Goal: Task Accomplishment & Management: Manage account settings

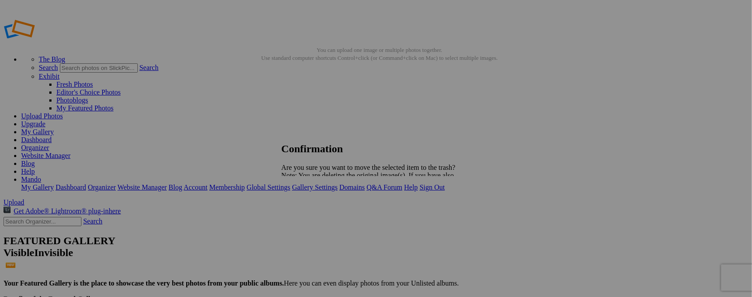
click at [311, 207] on span "Yes" at bounding box center [306, 206] width 10 height 7
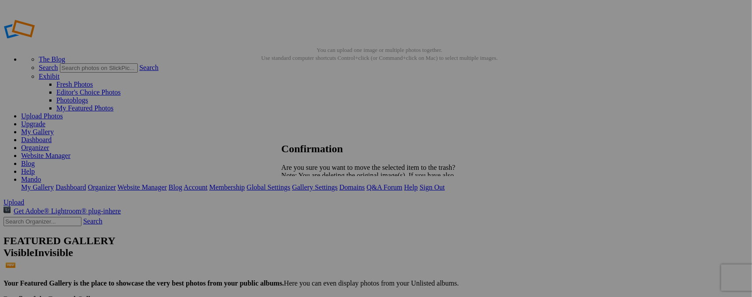
click at [311, 210] on span "Yes" at bounding box center [306, 206] width 10 height 7
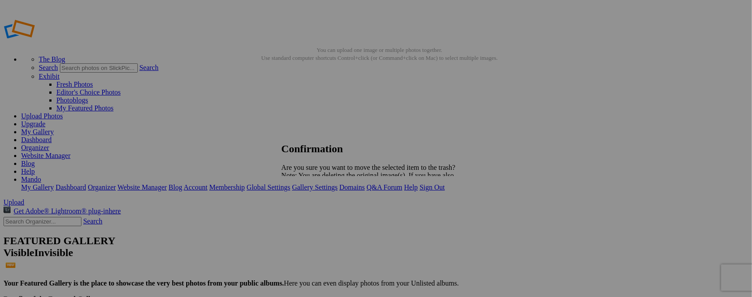
click at [311, 205] on span "Yes" at bounding box center [306, 206] width 10 height 7
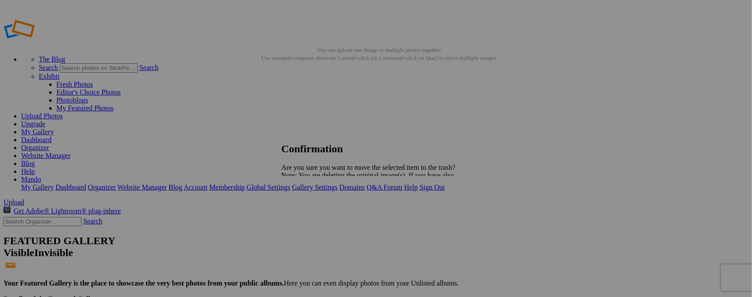
click at [311, 207] on span "Yes" at bounding box center [306, 206] width 10 height 7
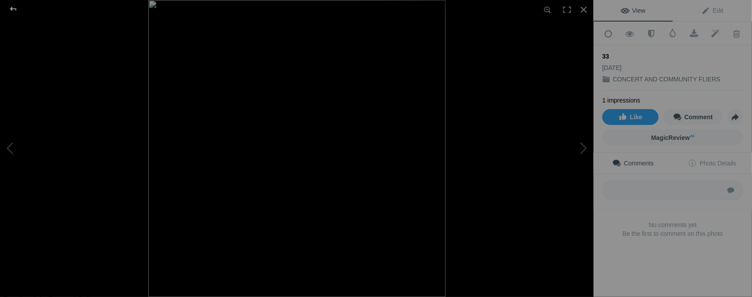
click at [18, 10] on div at bounding box center [13, 9] width 32 height 18
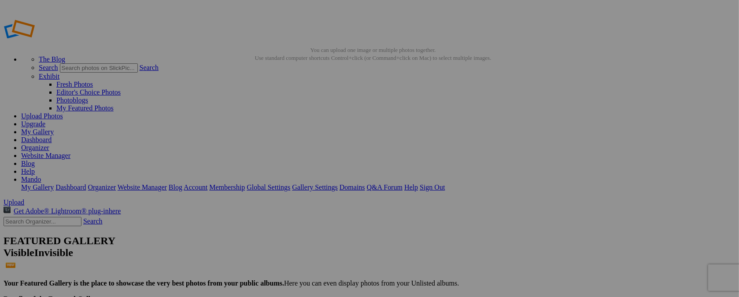
type input "3"
type input "WED. NOV. 19 / CONCERT"
drag, startPoint x: 245, startPoint y: 128, endPoint x: 252, endPoint y: 217, distance: 89.2
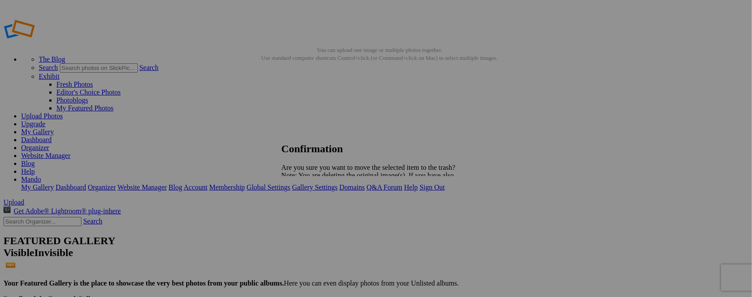
click at [311, 207] on span "Yes" at bounding box center [306, 206] width 10 height 7
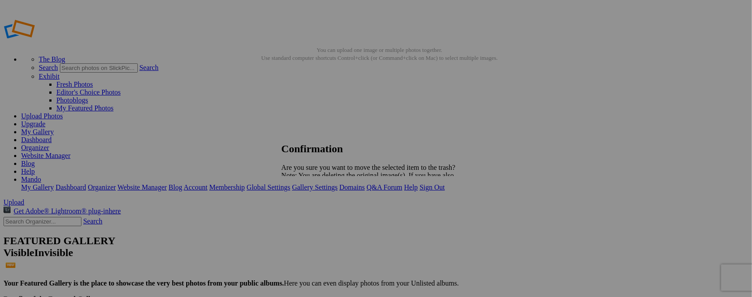
click at [311, 207] on span "Yes" at bounding box center [306, 206] width 10 height 7
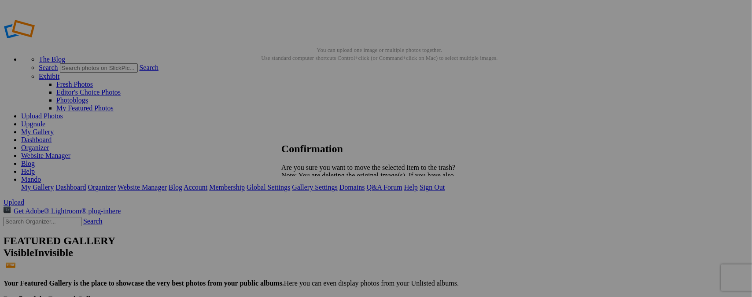
drag, startPoint x: 454, startPoint y: 207, endPoint x: 451, endPoint y: 191, distance: 17.0
click at [311, 207] on link "Yes" at bounding box center [306, 206] width 10 height 7
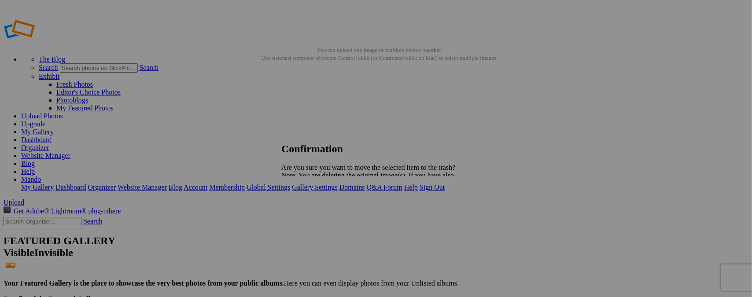
click at [311, 207] on span "Yes" at bounding box center [306, 206] width 10 height 7
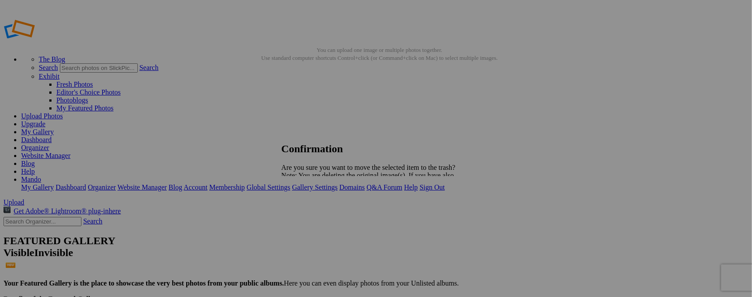
click at [311, 207] on span "Yes" at bounding box center [306, 206] width 10 height 7
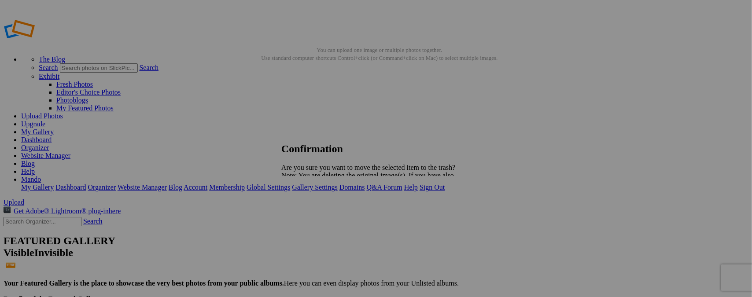
click at [311, 204] on span "Yes" at bounding box center [306, 206] width 10 height 7
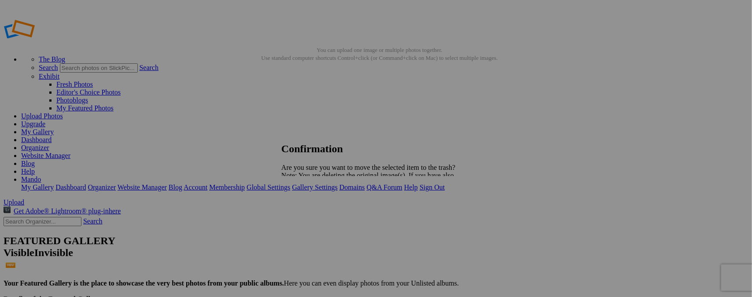
click at [311, 205] on span "Yes" at bounding box center [306, 206] width 10 height 7
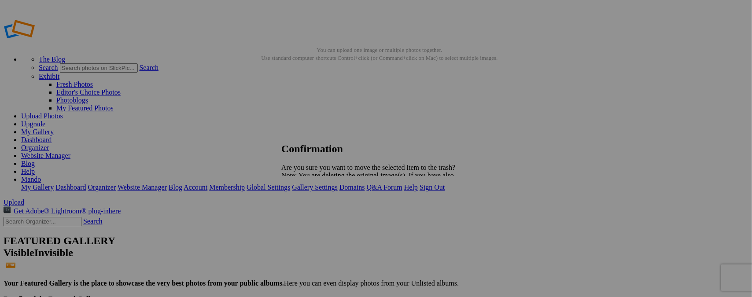
drag, startPoint x: 448, startPoint y: 205, endPoint x: 462, endPoint y: 207, distance: 14.3
click at [311, 206] on span "Yes" at bounding box center [306, 206] width 10 height 7
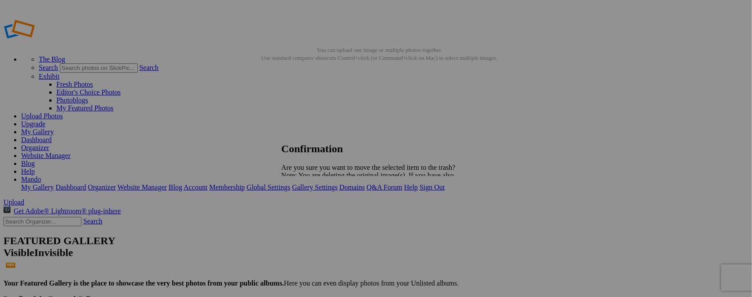
click at [311, 207] on span "Yes" at bounding box center [306, 206] width 10 height 7
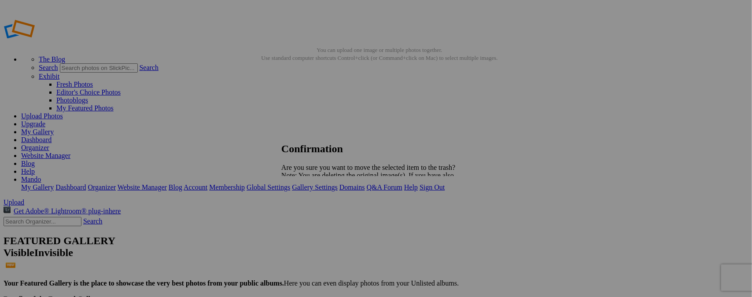
click at [311, 205] on span "Yes" at bounding box center [306, 206] width 10 height 7
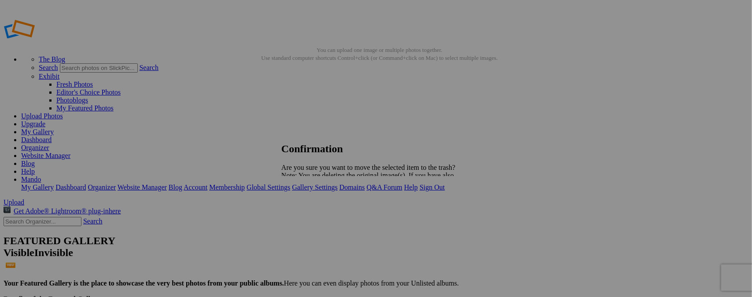
click at [311, 208] on span "Yes" at bounding box center [306, 206] width 10 height 7
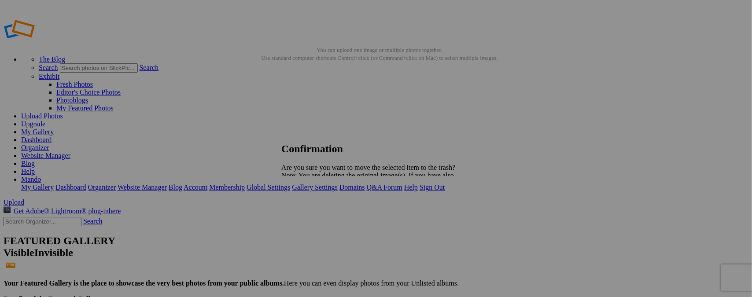
click at [311, 206] on span "Yes" at bounding box center [306, 206] width 10 height 7
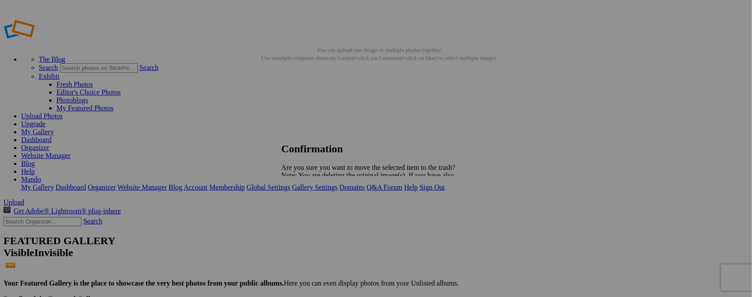
click at [311, 205] on span "Yes" at bounding box center [306, 206] width 10 height 7
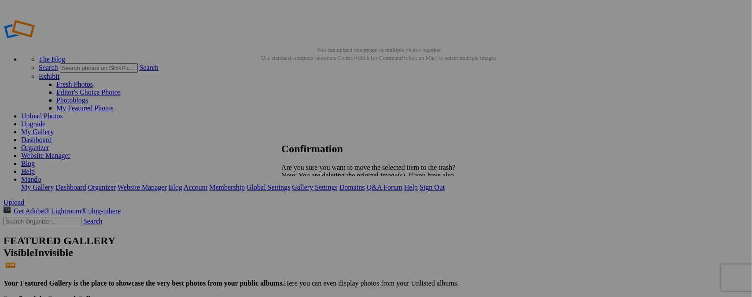
click at [311, 208] on span "Yes" at bounding box center [306, 206] width 10 height 7
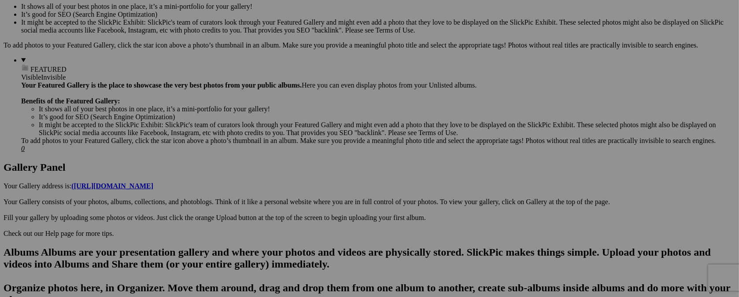
scroll to position [311, 0]
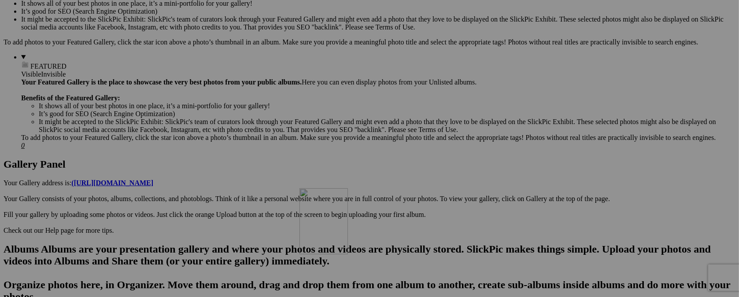
drag, startPoint x: 326, startPoint y: 61, endPoint x: 426, endPoint y: 265, distance: 226.7
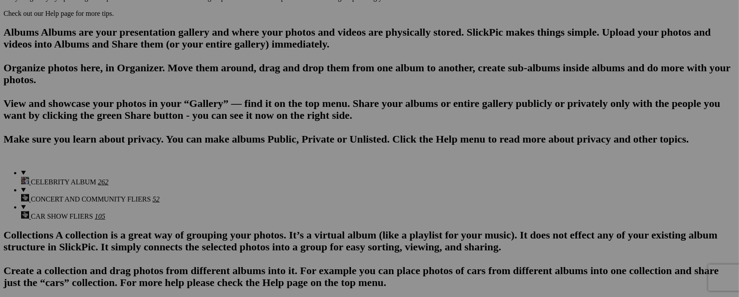
scroll to position [545, 0]
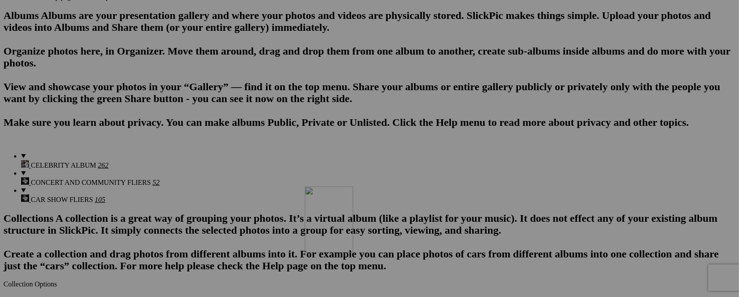
drag, startPoint x: 394, startPoint y: 51, endPoint x: 751, endPoint y: 103, distance: 360.5
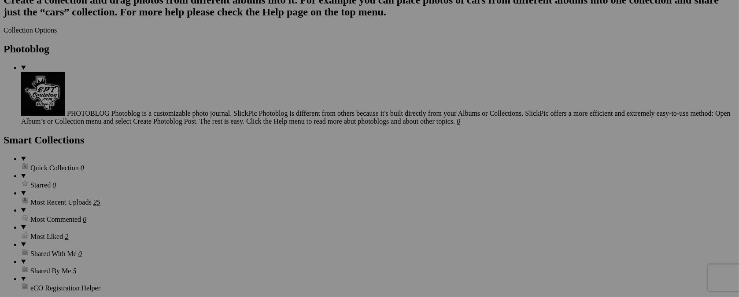
scroll to position [787, 0]
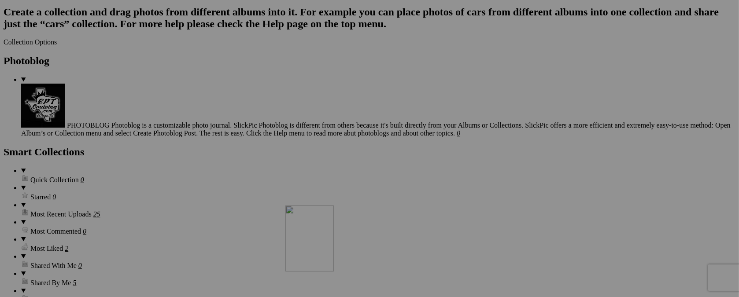
drag, startPoint x: 406, startPoint y: 52, endPoint x: 414, endPoint y: 270, distance: 217.3
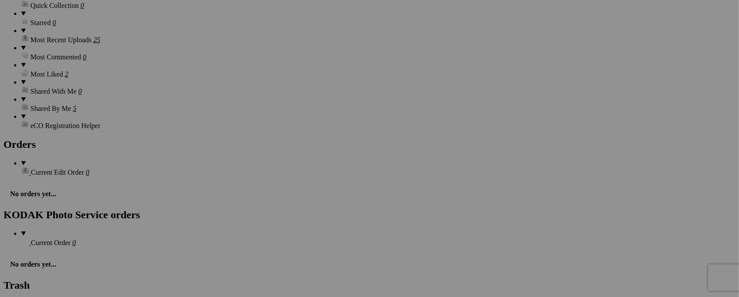
scroll to position [979, 0]
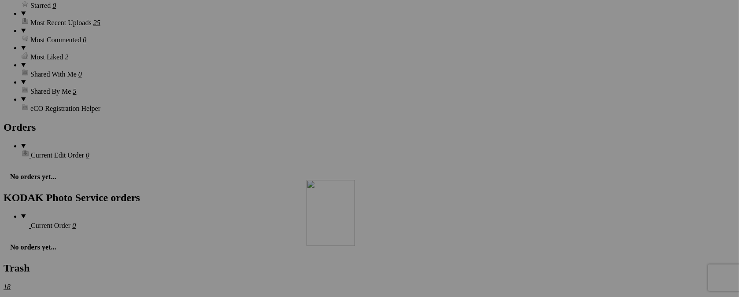
drag, startPoint x: 398, startPoint y: 72, endPoint x: 433, endPoint y: 256, distance: 188.0
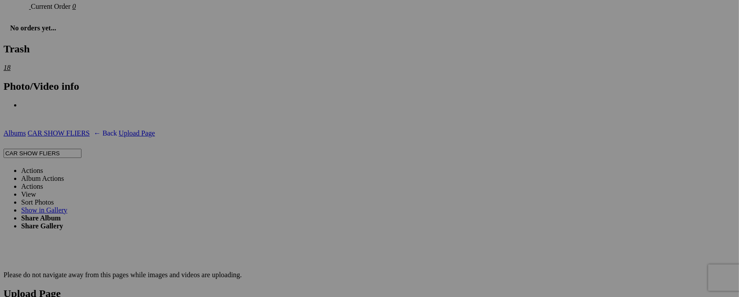
scroll to position [1221, 0]
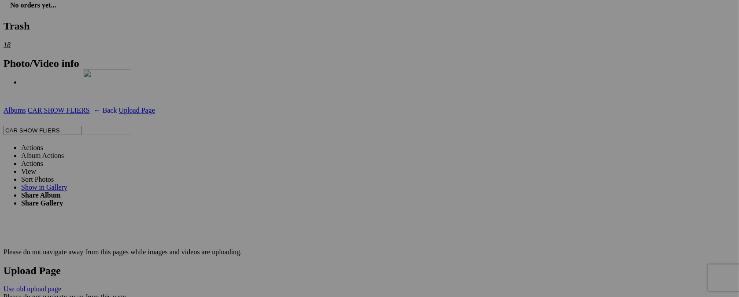
drag, startPoint x: 405, startPoint y: 49, endPoint x: 210, endPoint y: 146, distance: 218.3
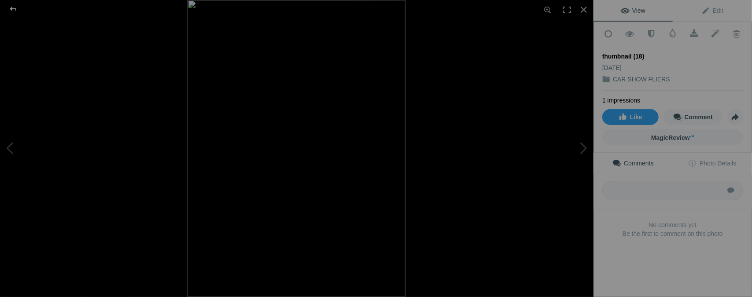
click at [12, 5] on div at bounding box center [13, 9] width 32 height 18
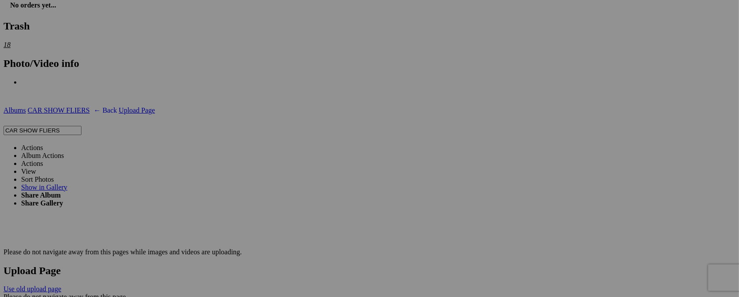
type input "t"
type input "S"
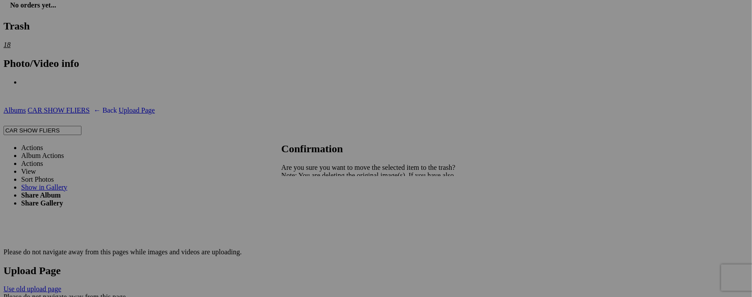
type input "2ND SAT / CRUISE MEET"
click at [311, 207] on span "Yes" at bounding box center [306, 206] width 10 height 7
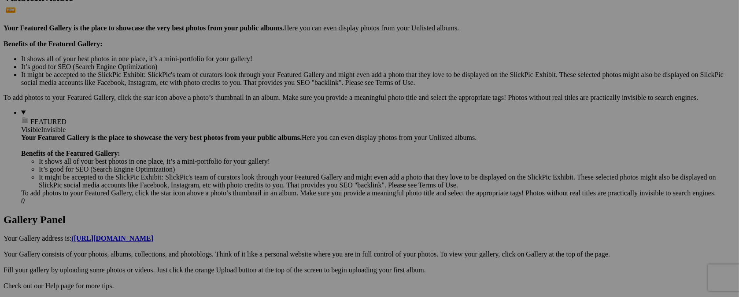
scroll to position [264, 0]
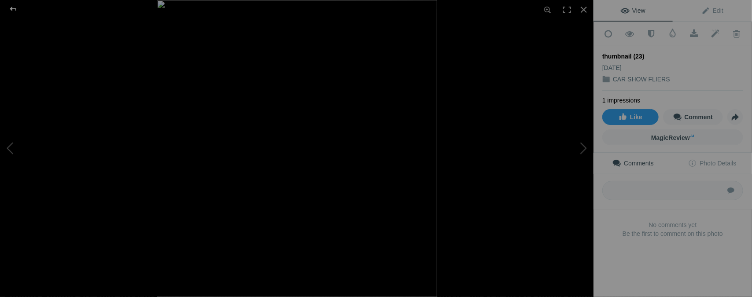
click at [10, 12] on div at bounding box center [13, 9] width 32 height 18
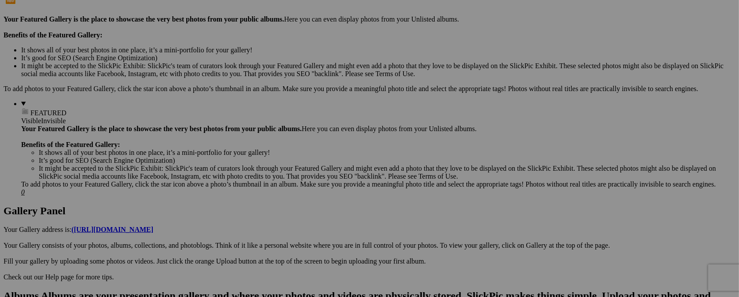
type input "t"
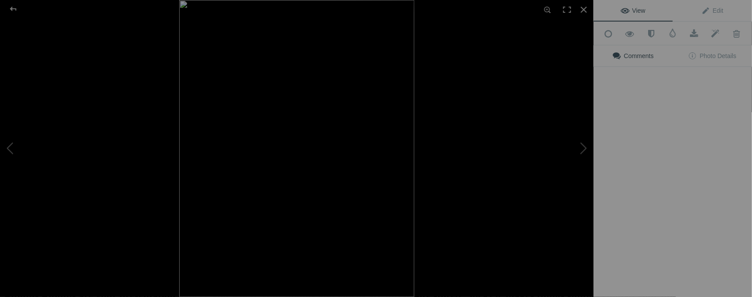
type input "[DATE] / CAR MEET"
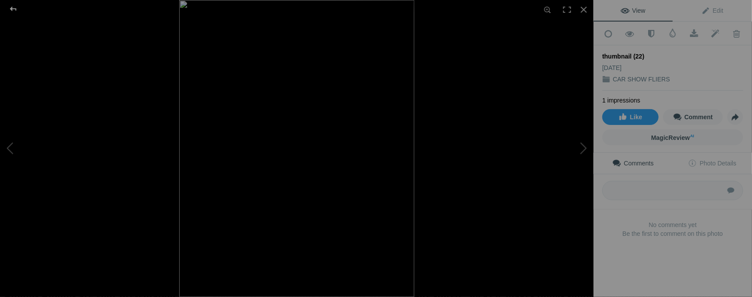
click at [11, 6] on div at bounding box center [13, 9] width 32 height 18
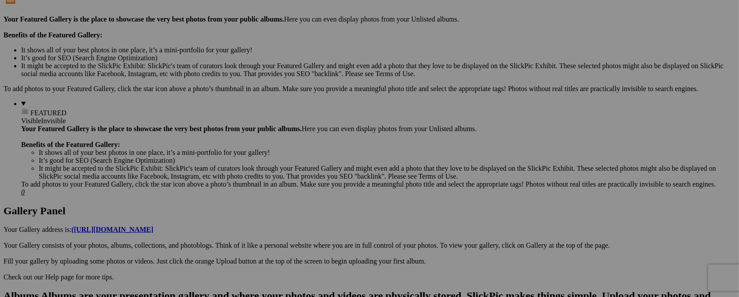
type input "t"
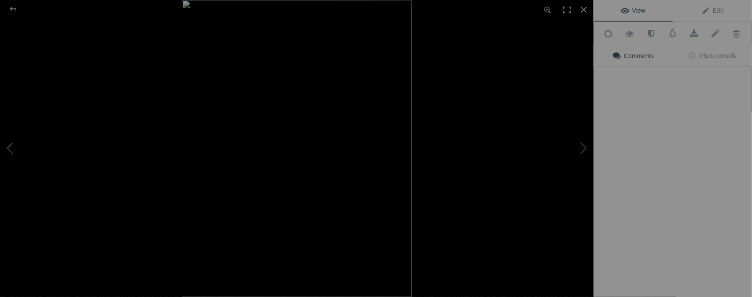
type input "[DATE] / CAR SHOW"
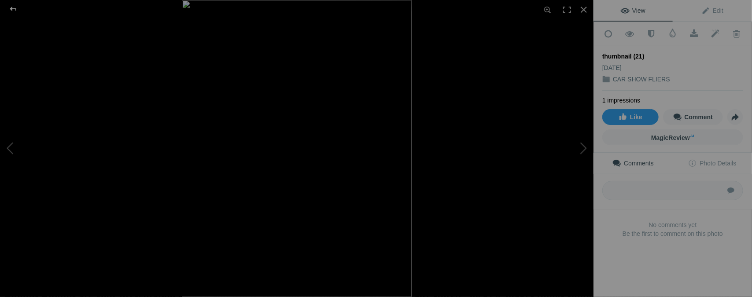
click at [14, 7] on div at bounding box center [13, 9] width 32 height 18
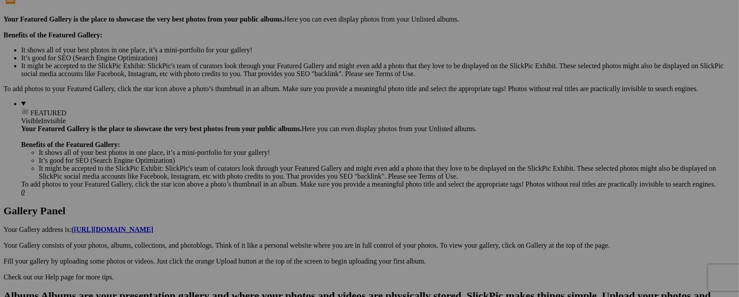
type input "t"
type input "[DATE] / TRUNK OR TREAT"
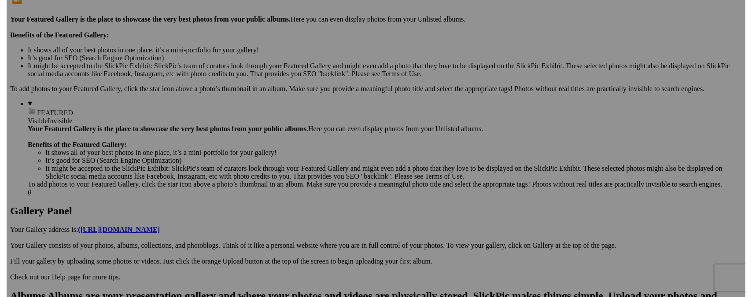
scroll to position [0, 0]
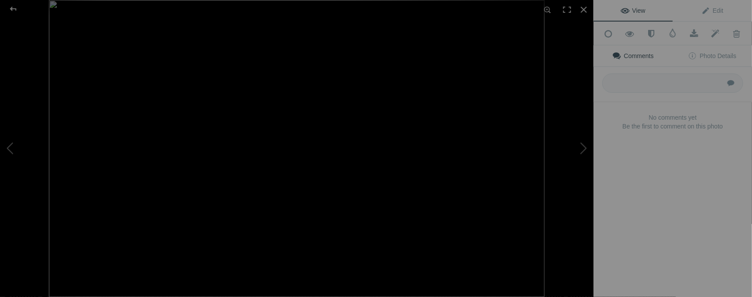
type input "[DATE] / SHOW N' SHINE"
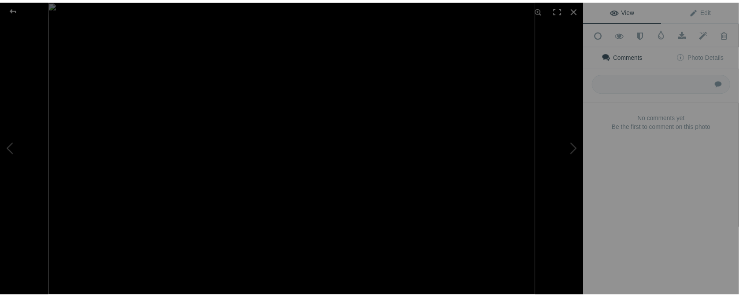
scroll to position [0, 0]
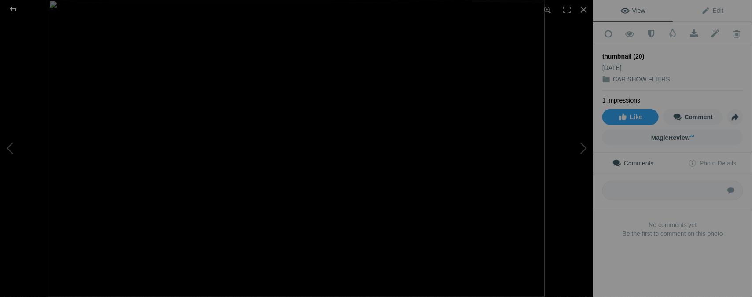
click at [17, 7] on div at bounding box center [13, 9] width 32 height 18
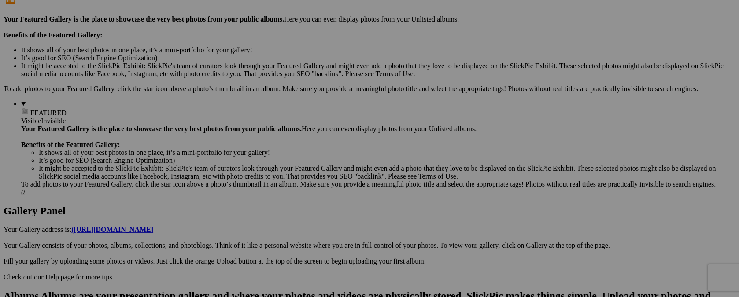
type input "t"
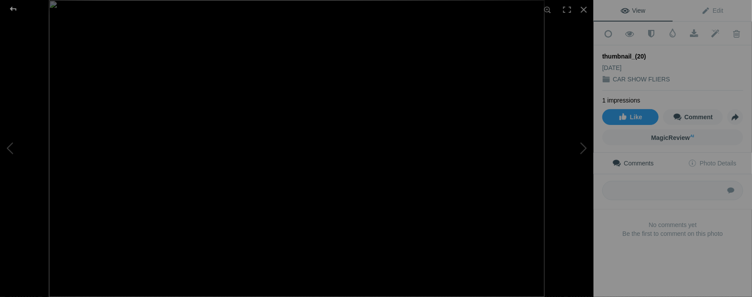
click at [14, 6] on div at bounding box center [13, 9] width 32 height 18
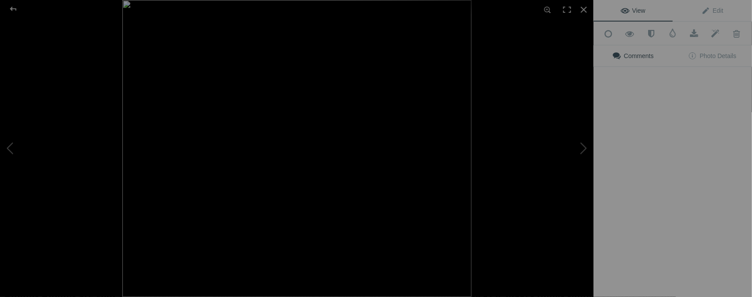
type input "[DATE] / C-10 MEET"
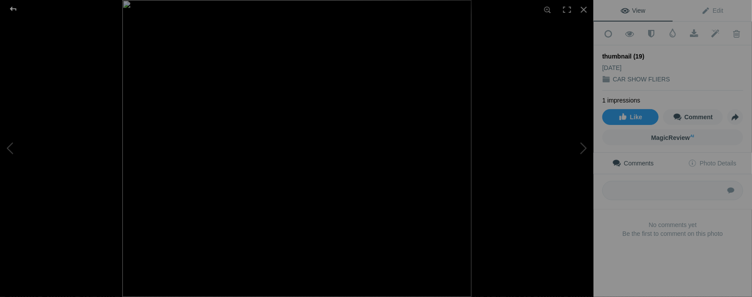
click at [14, 6] on div at bounding box center [13, 9] width 32 height 18
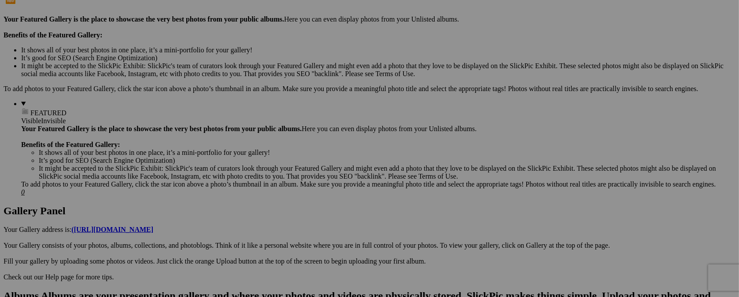
type input "t"
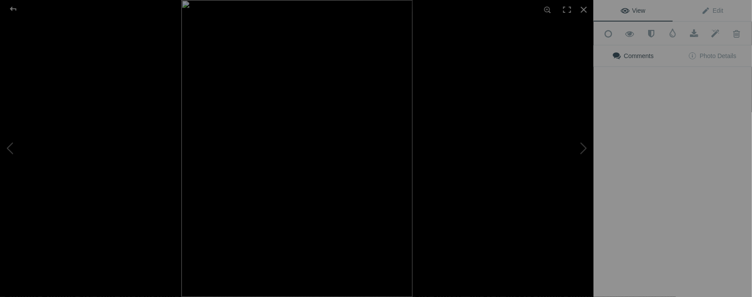
type input "[DATE] / FUNDRAISER"
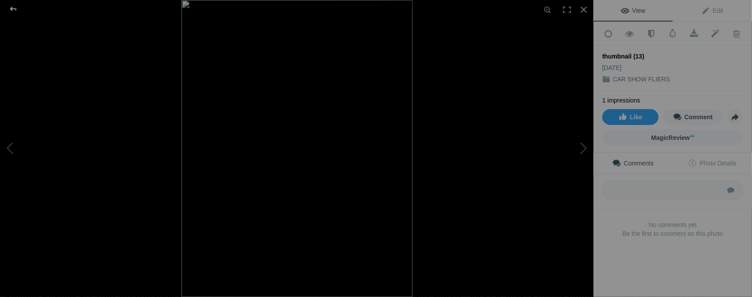
click at [14, 11] on div at bounding box center [13, 9] width 32 height 18
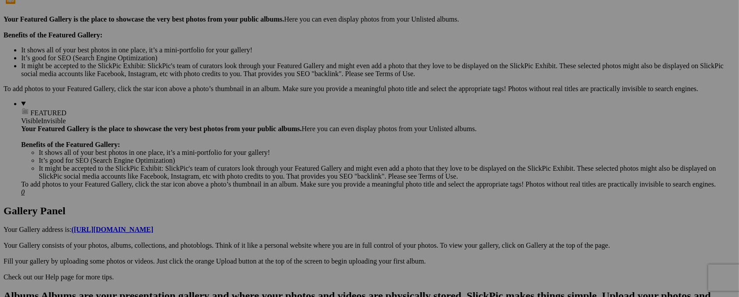
type input "t"
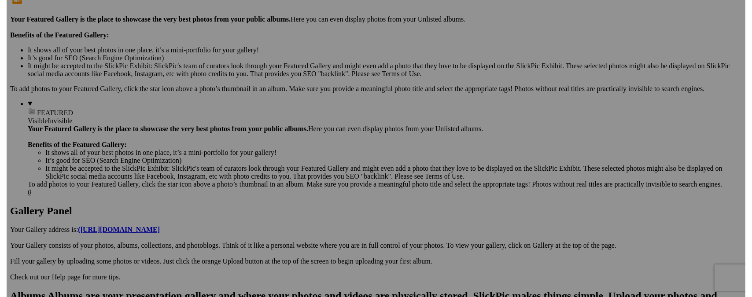
scroll to position [0, 5]
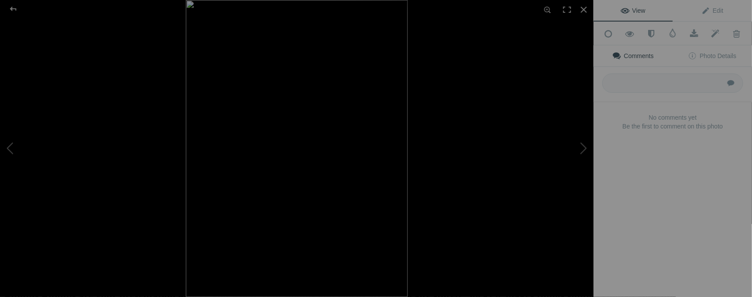
type input "[DATE] / TRUNK OR TREAT"
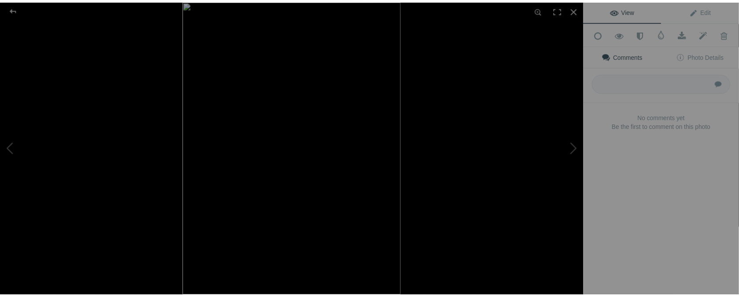
scroll to position [0, 0]
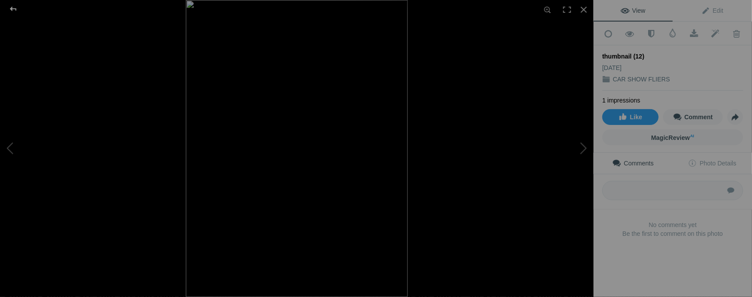
click at [10, 11] on div at bounding box center [13, 9] width 32 height 18
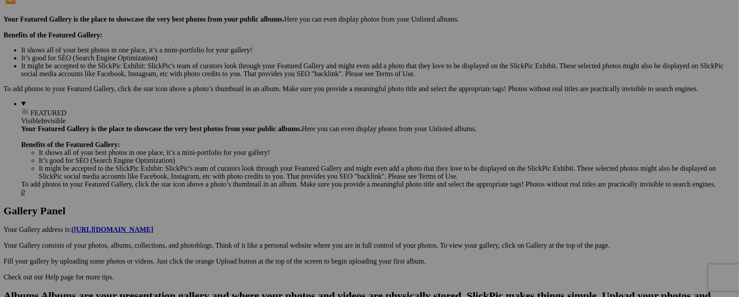
type input "t"
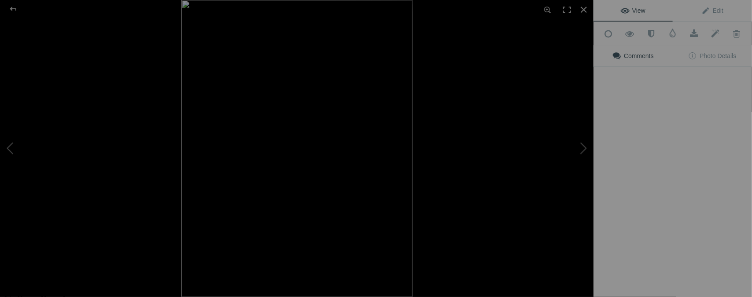
type input "[DATE] / FUDNRAISER"
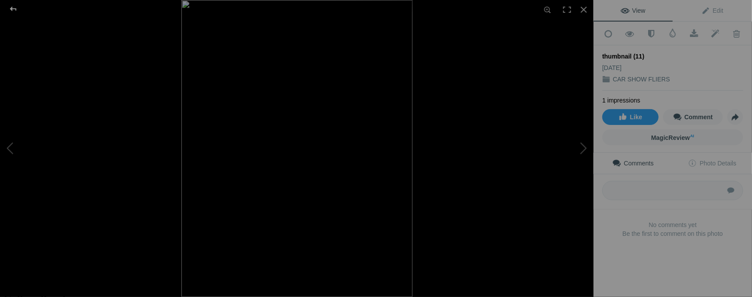
click at [11, 10] on div at bounding box center [13, 9] width 32 height 18
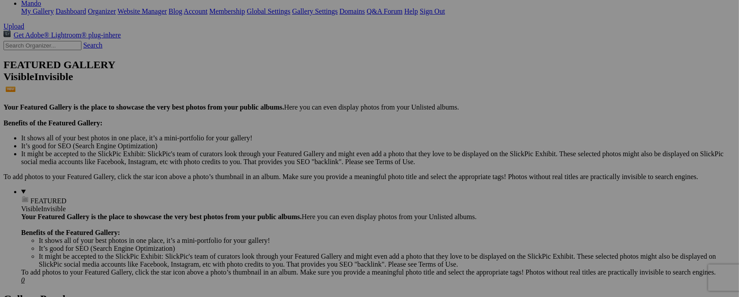
type input "t"
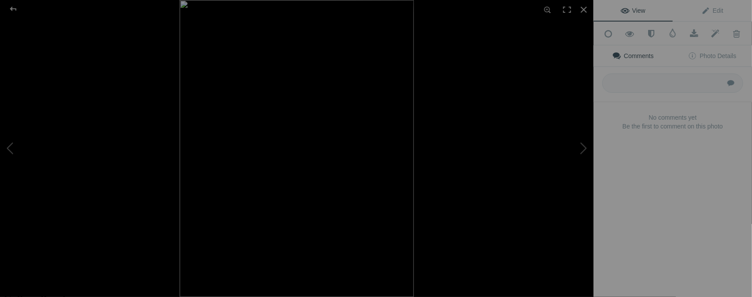
type input "THRUS. [DATE] / BIKE NITE"
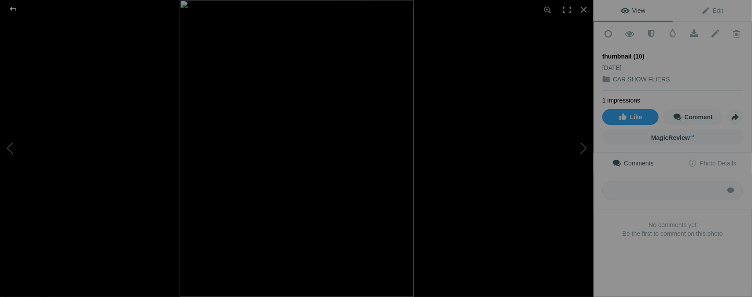
click at [15, 7] on div at bounding box center [13, 9] width 32 height 18
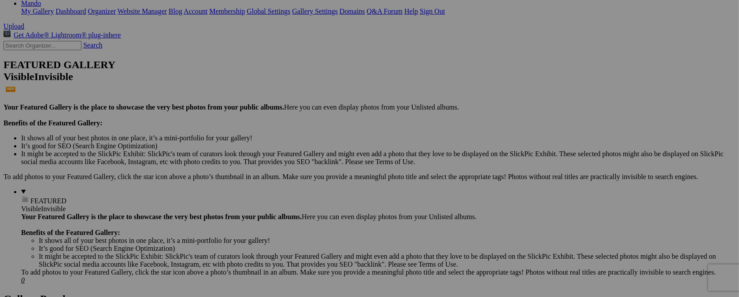
type input "t"
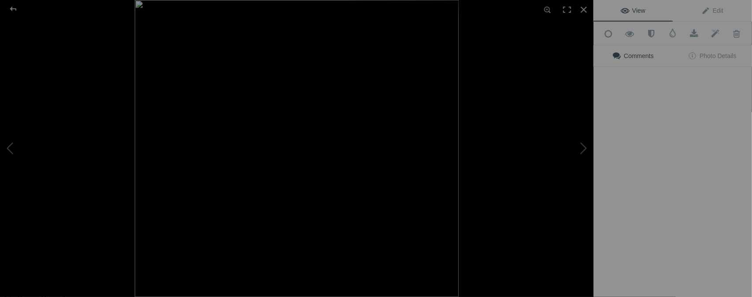
type input "[DATE] / FUDNRAISER"
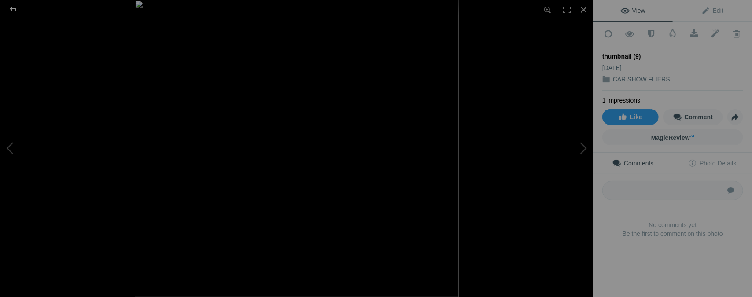
click at [11, 8] on div at bounding box center [13, 9] width 32 height 18
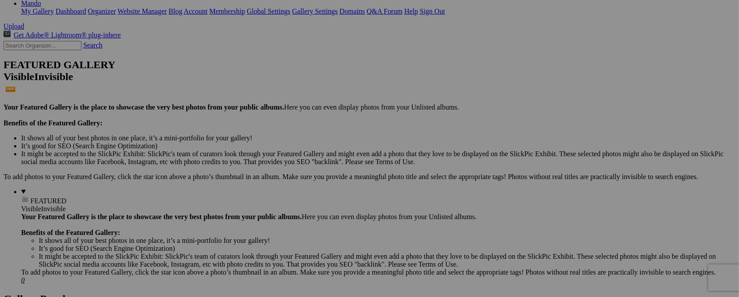
type input "t"
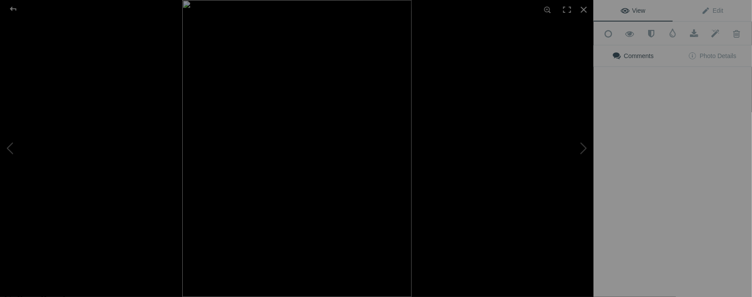
type input "[DATE] / BIKE RUN"
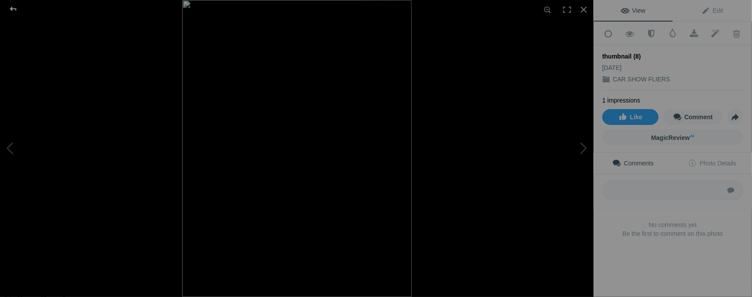
click at [13, 8] on div at bounding box center [13, 9] width 32 height 18
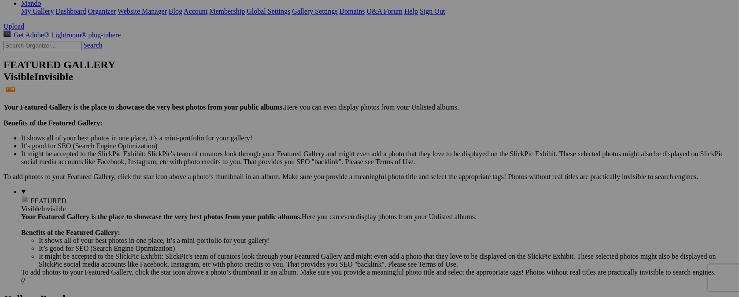
type input "t"
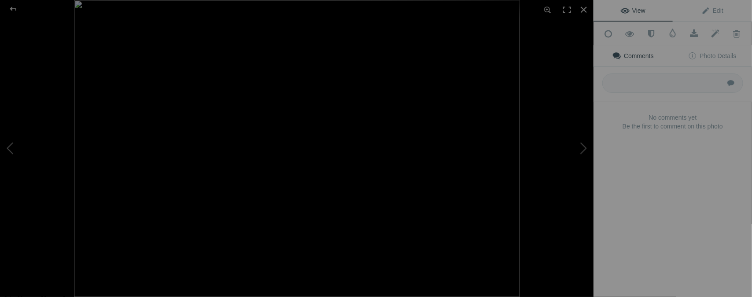
type input "[DATE] / BENEFIT"
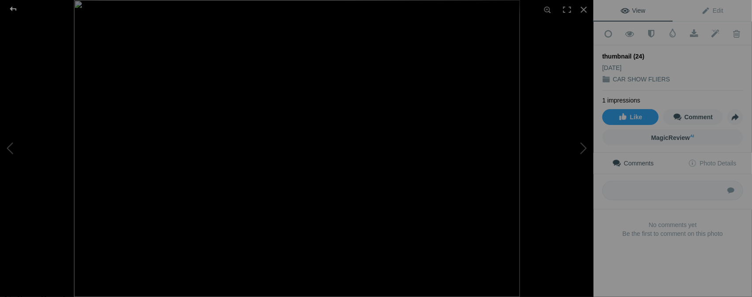
click at [14, 8] on div at bounding box center [13, 9] width 32 height 18
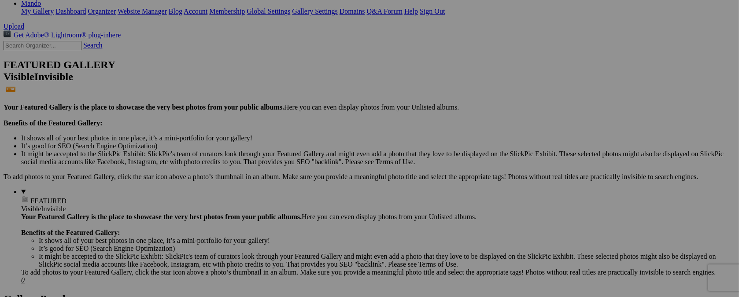
type input "t"
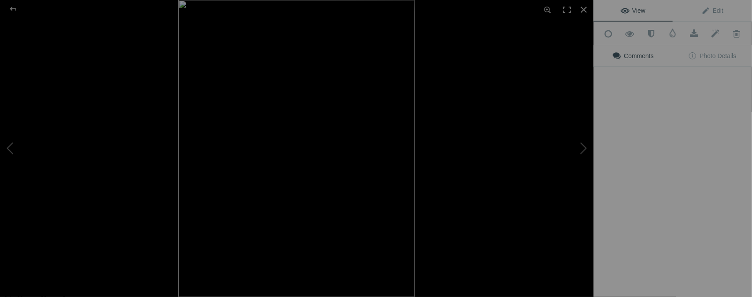
type input "[DATE] / [GEOGRAPHIC_DATA]"
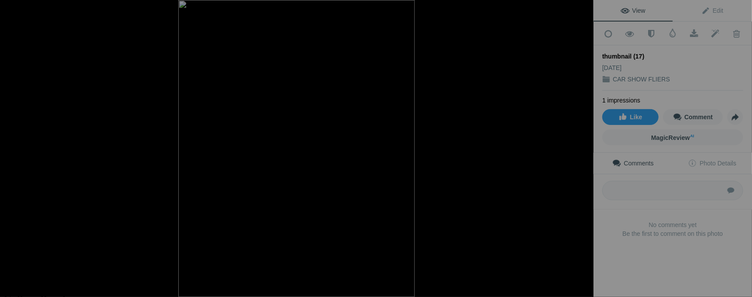
click at [14, 9] on div at bounding box center [13, 9] width 32 height 18
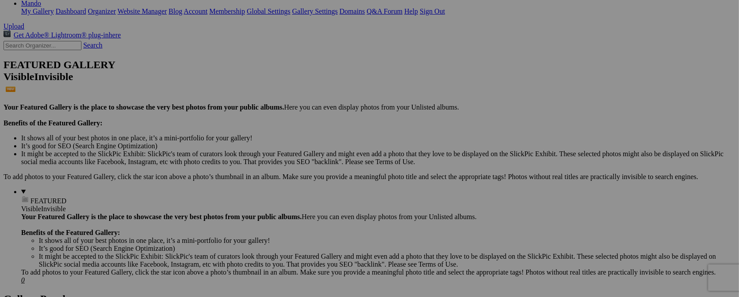
type input "t"
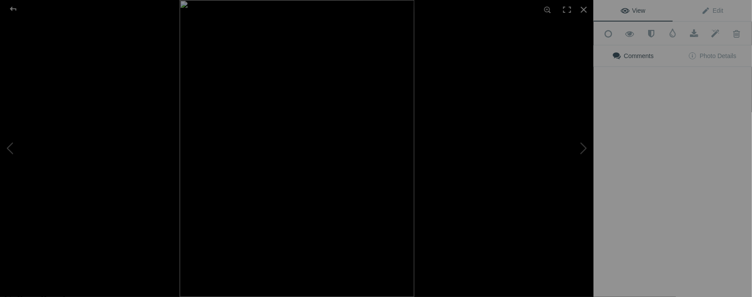
type input "[DATE] - [DATE] / RUIDOSO, [GEOGRAPHIC_DATA]."
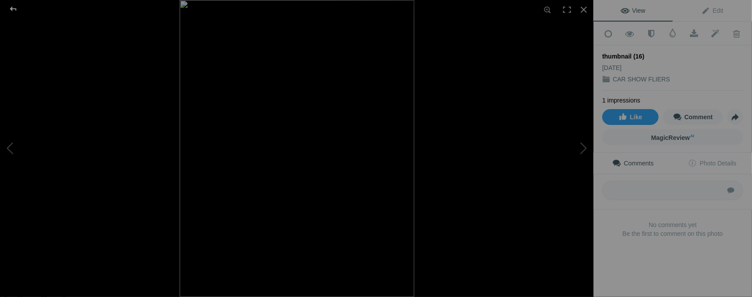
click at [16, 9] on div at bounding box center [13, 9] width 32 height 18
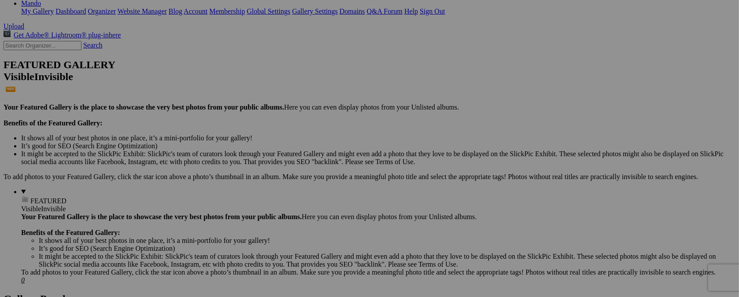
type input "t"
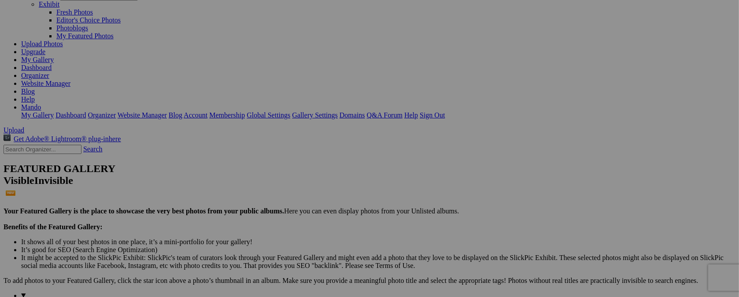
scroll to position [0, 0]
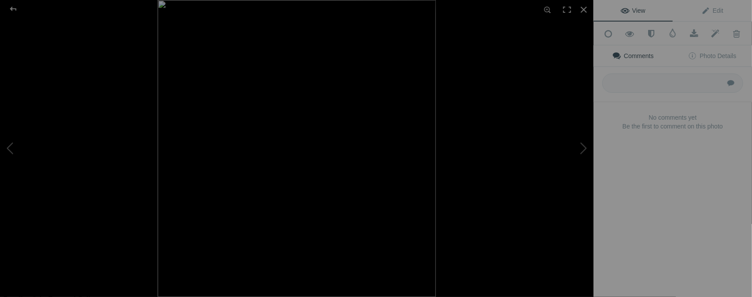
type input "SAT. SEOPT. 13 / BIKE RUN"
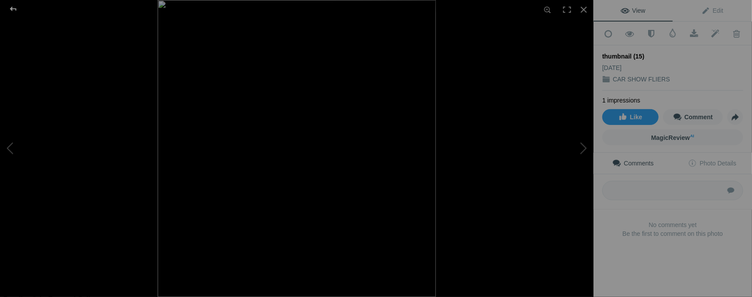
click at [13, 7] on div at bounding box center [13, 9] width 32 height 18
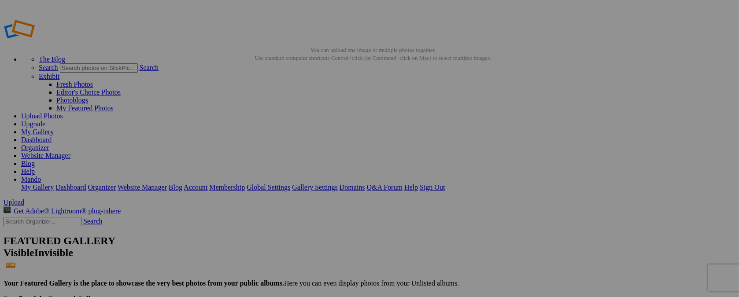
type input "t"
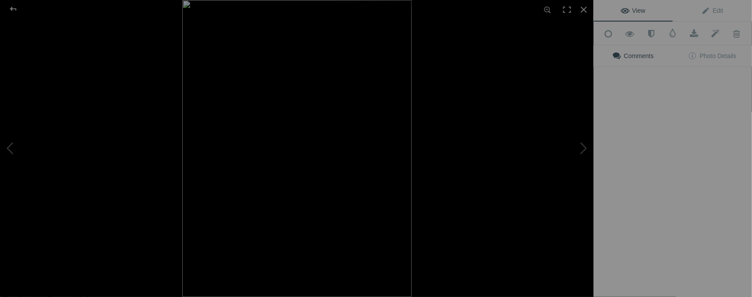
type input "[DATE] / BENEFIT RUN"
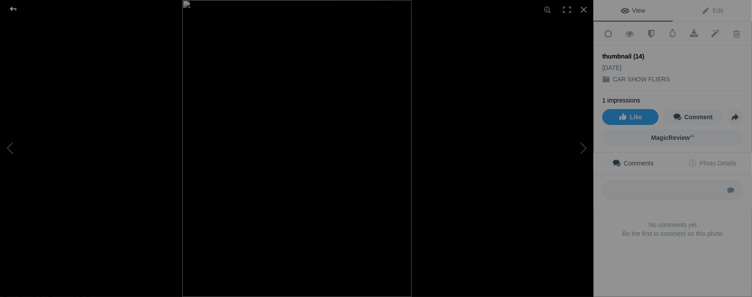
click at [14, 7] on div at bounding box center [13, 9] width 32 height 18
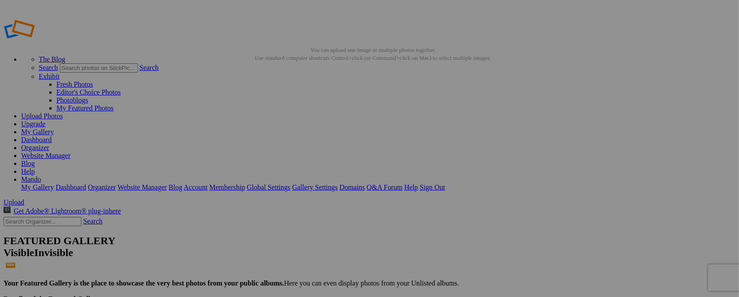
type input "t"
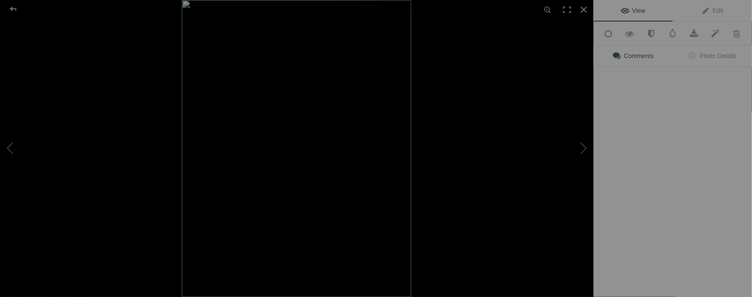
type input "[DATE] / BIKE NITE"
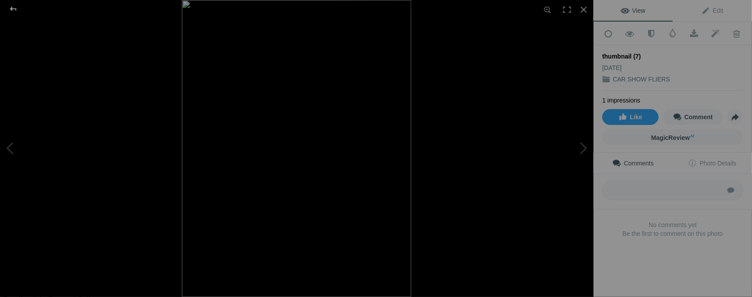
click at [14, 12] on div at bounding box center [13, 9] width 32 height 18
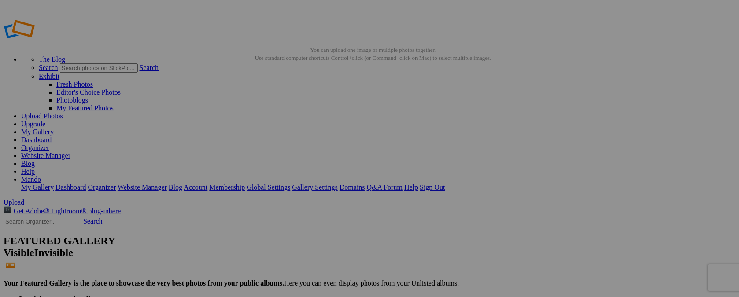
type input "t"
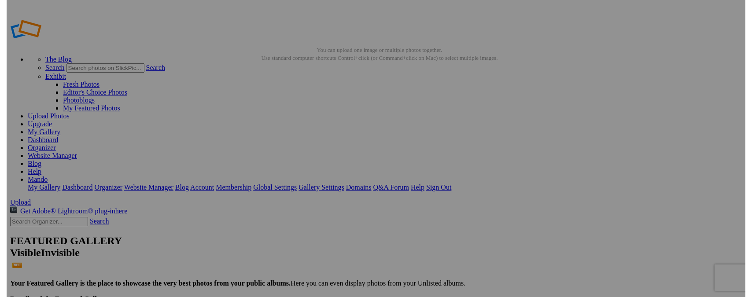
scroll to position [0, 12]
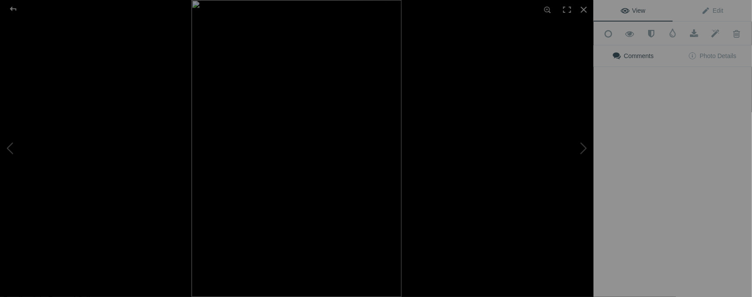
type input "[DATE] / [GEOGRAPHIC_DATA], [GEOGRAPHIC_DATA]."
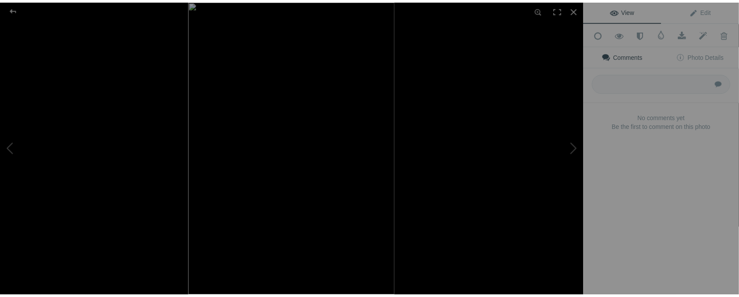
scroll to position [0, 0]
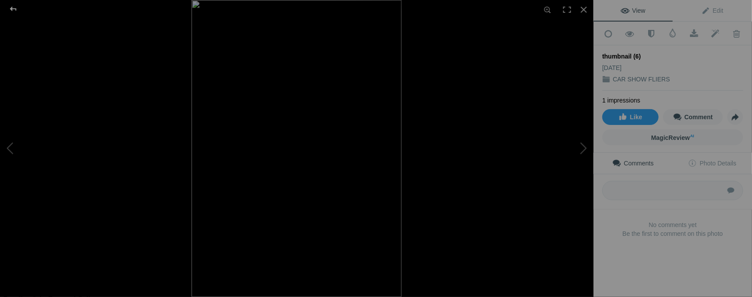
click at [15, 13] on div at bounding box center [13, 9] width 32 height 18
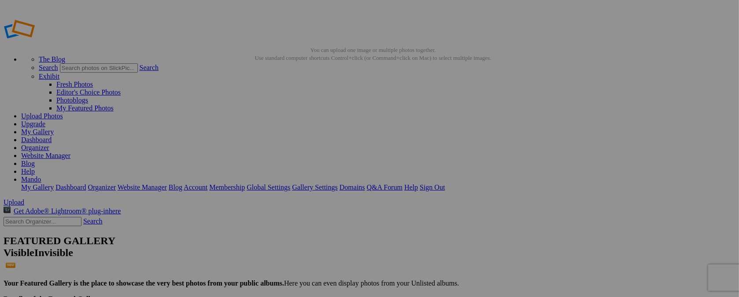
type input "t"
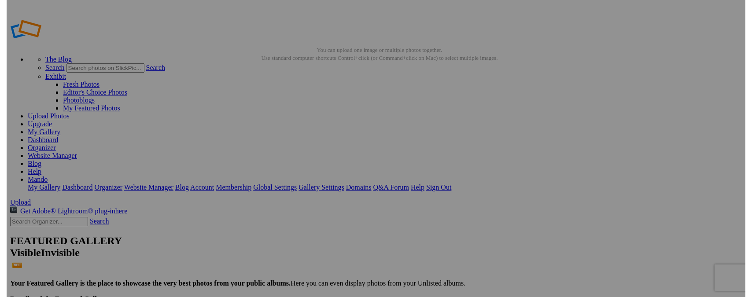
scroll to position [0, 1]
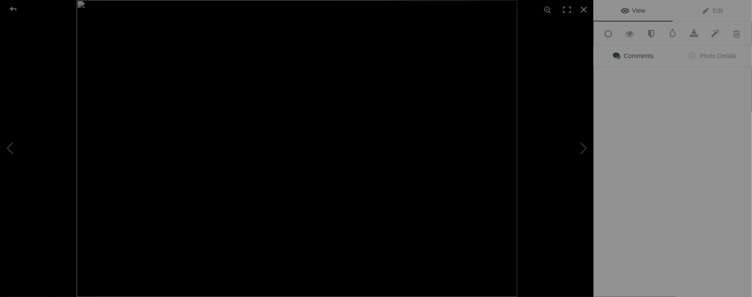
type input "[DATE] / VFW CANANEA"
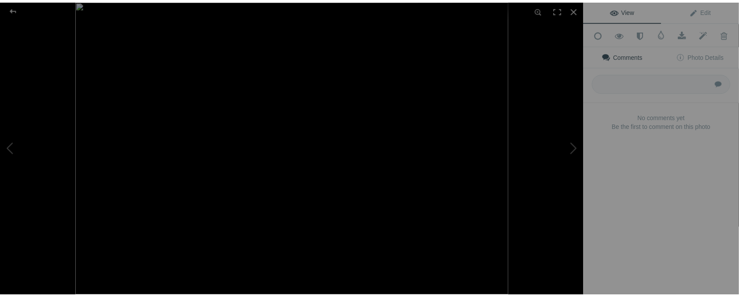
scroll to position [0, 0]
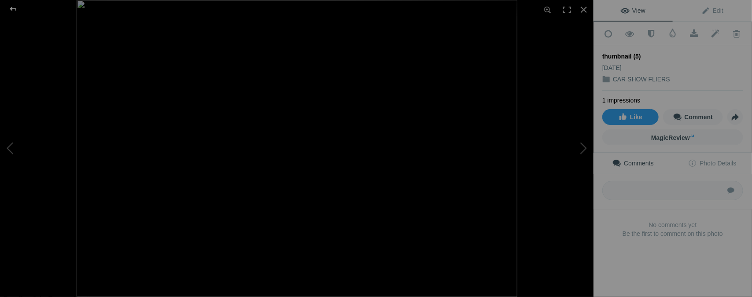
click at [12, 9] on div at bounding box center [13, 9] width 32 height 18
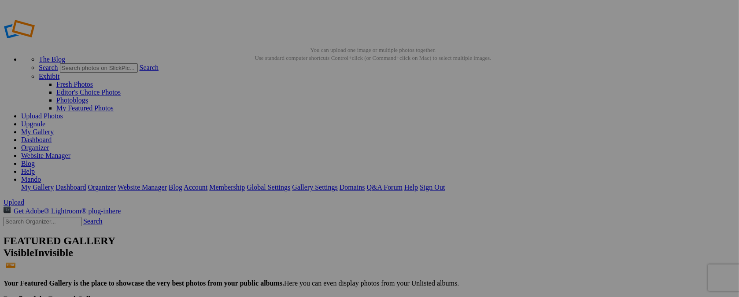
type input "t"
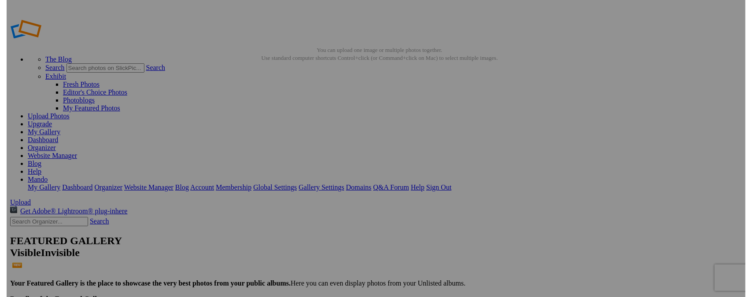
scroll to position [0, 2]
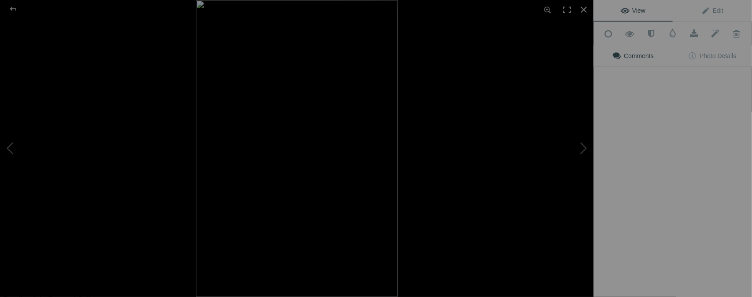
type input "THRUS. [DATE] / FUDNRAISER"
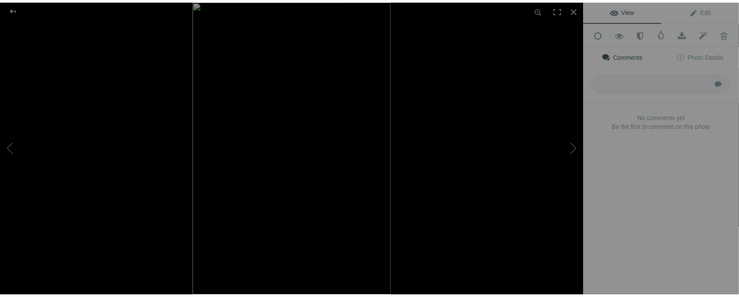
scroll to position [0, 0]
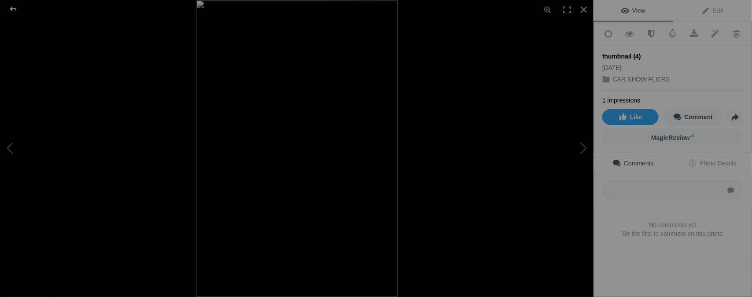
click at [10, 7] on div at bounding box center [13, 9] width 32 height 18
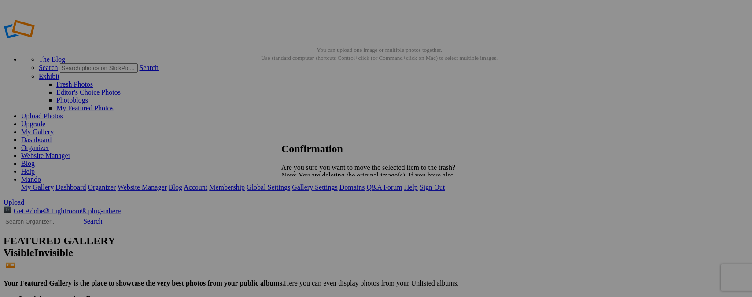
drag, startPoint x: 446, startPoint y: 208, endPoint x: 572, endPoint y: 228, distance: 127.5
click at [311, 207] on span "Yes" at bounding box center [306, 206] width 10 height 7
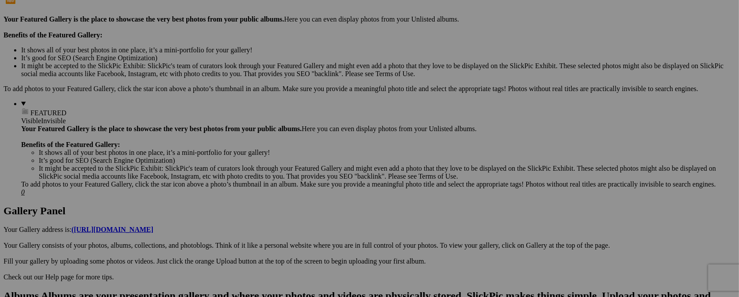
scroll to position [176, 0]
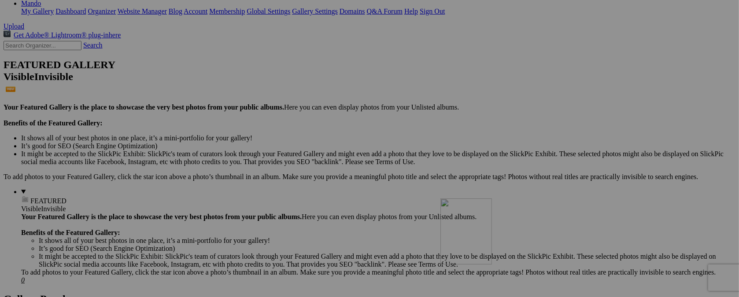
drag, startPoint x: 546, startPoint y: 193, endPoint x: 567, endPoint y: 275, distance: 85.0
drag, startPoint x: 316, startPoint y: 78, endPoint x: 507, endPoint y: 269, distance: 269.7
drag, startPoint x: 307, startPoint y: 73, endPoint x: 490, endPoint y: 270, distance: 269.0
drag, startPoint x: 251, startPoint y: 74, endPoint x: 424, endPoint y: 281, distance: 270.8
drag, startPoint x: 251, startPoint y: 184, endPoint x: 436, endPoint y: 187, distance: 185.5
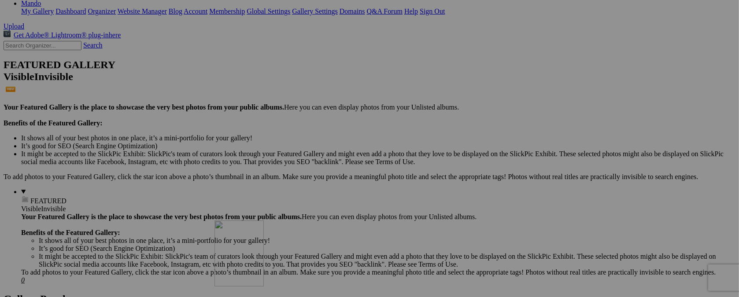
drag, startPoint x: 330, startPoint y: 76, endPoint x: 341, endPoint y: 297, distance: 221.4
drag, startPoint x: 251, startPoint y: 81, endPoint x: 348, endPoint y: 274, distance: 216.1
drag, startPoint x: 398, startPoint y: 74, endPoint x: 692, endPoint y: 184, distance: 314.3
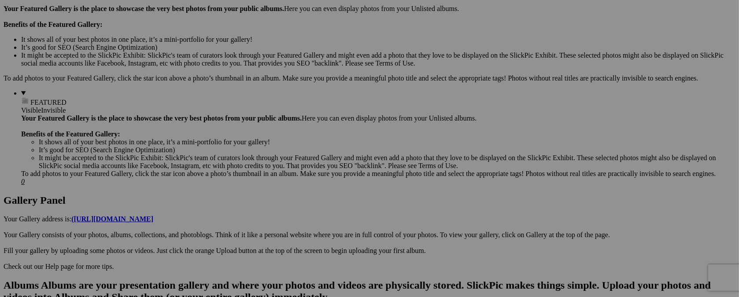
scroll to position [264, 0]
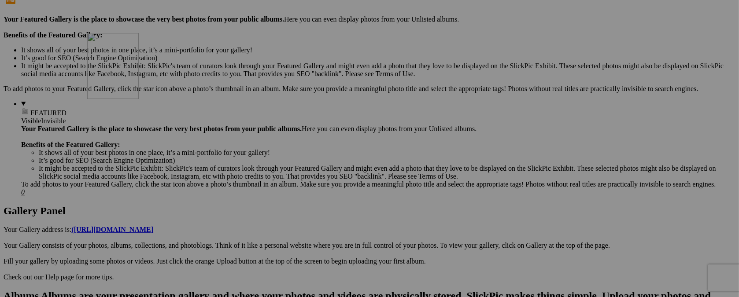
drag, startPoint x: 563, startPoint y: 220, endPoint x: 214, endPoint y: 110, distance: 366.2
drag, startPoint x: 479, startPoint y: 225, endPoint x: 580, endPoint y: 91, distance: 167.6
drag, startPoint x: 559, startPoint y: 217, endPoint x: 281, endPoint y: 104, distance: 300.1
drag, startPoint x: 567, startPoint y: 226, endPoint x: 430, endPoint y: 79, distance: 201.0
drag, startPoint x: 399, startPoint y: 112, endPoint x: 506, endPoint y: 107, distance: 107.2
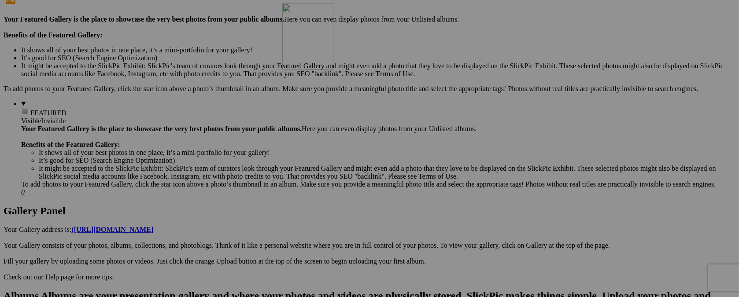
drag, startPoint x: 400, startPoint y: 216, endPoint x: 409, endPoint y: 80, distance: 136.0
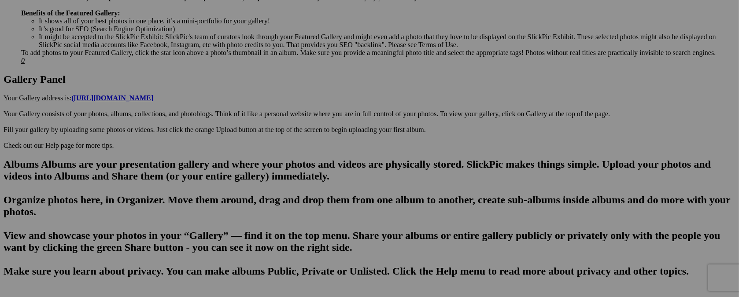
scroll to position [409, 0]
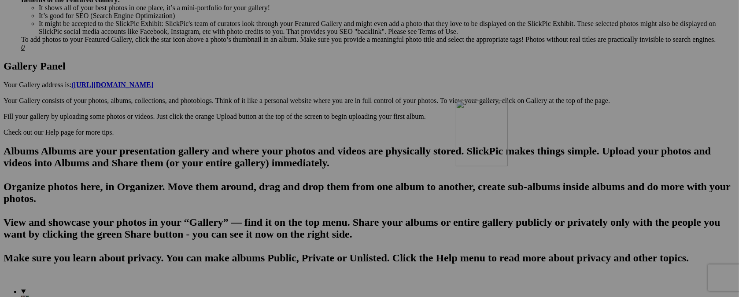
drag, startPoint x: 551, startPoint y: 60, endPoint x: 583, endPoint y: 177, distance: 120.5
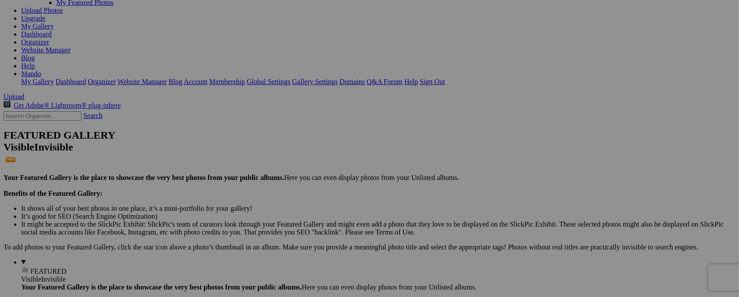
scroll to position [114, 0]
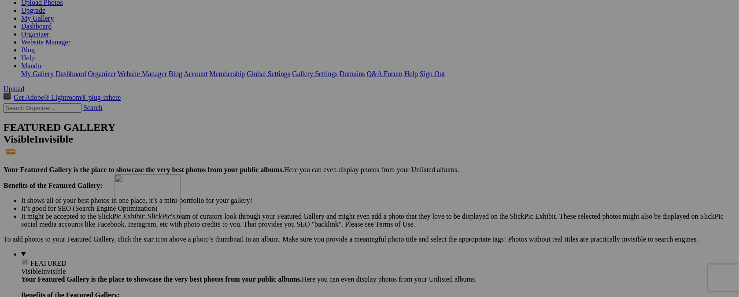
drag, startPoint x: 248, startPoint y: 46, endPoint x: 241, endPoint y: 251, distance: 204.9
drag, startPoint x: 242, startPoint y: 48, endPoint x: 453, endPoint y: 260, distance: 299.0
drag, startPoint x: 312, startPoint y: 53, endPoint x: 414, endPoint y: 229, distance: 203.2
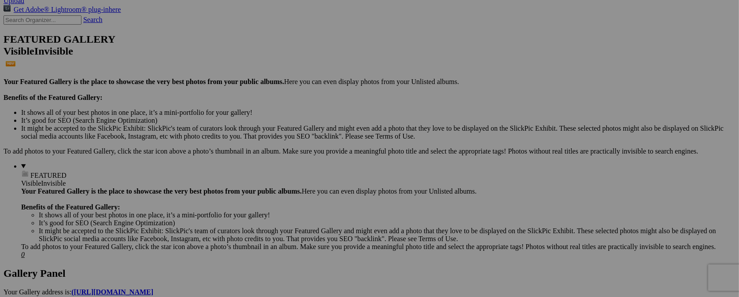
scroll to position [290, 0]
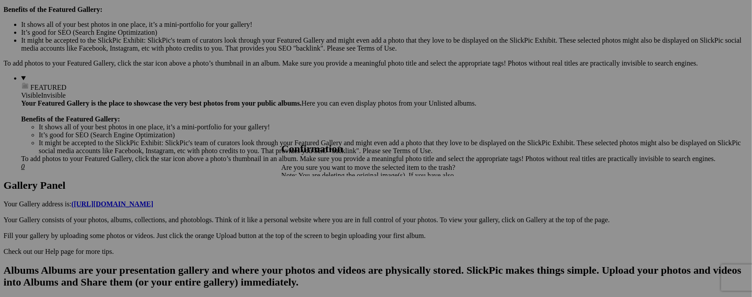
click at [311, 207] on span "Yes" at bounding box center [306, 206] width 10 height 7
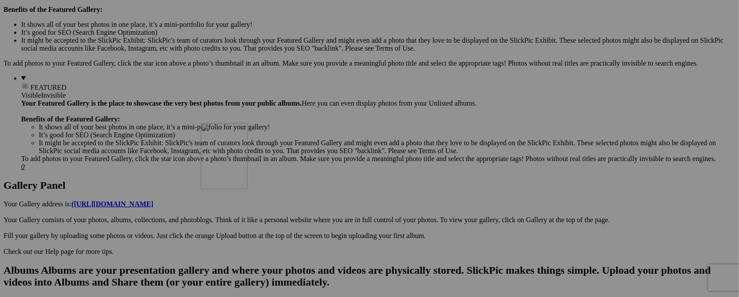
drag, startPoint x: 318, startPoint y: 67, endPoint x: 328, endPoint y: 200, distance: 133.8
drag, startPoint x: 325, startPoint y: 186, endPoint x: 214, endPoint y: 178, distance: 111.2
drag, startPoint x: 321, startPoint y: 68, endPoint x: 449, endPoint y: 193, distance: 178.8
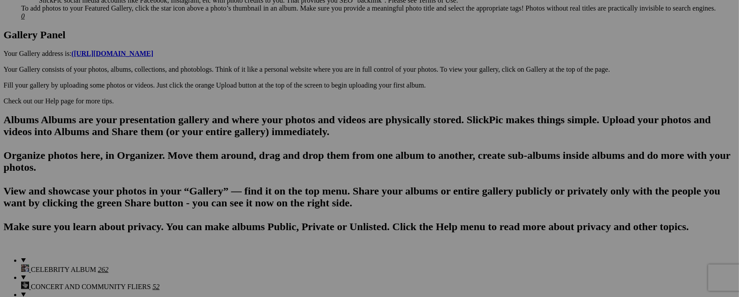
scroll to position [468, 0]
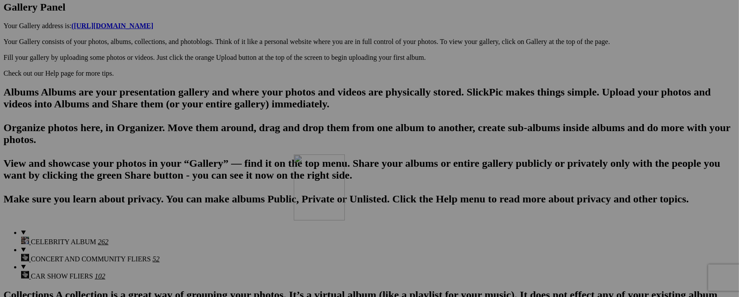
drag, startPoint x: 411, startPoint y: 44, endPoint x: 421, endPoint y: 231, distance: 187.9
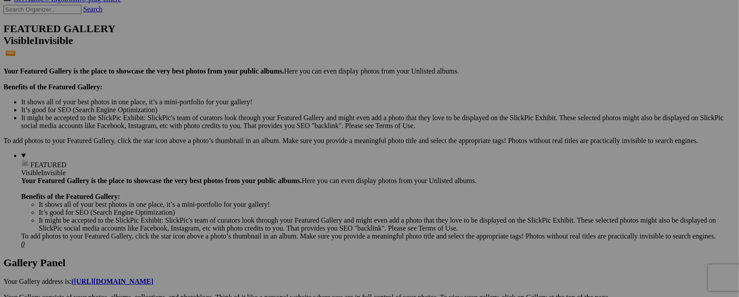
scroll to position [204, 0]
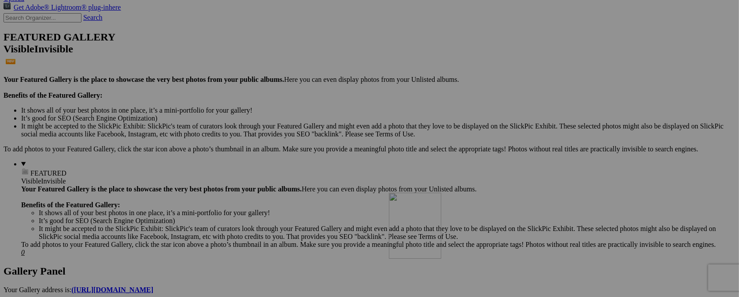
drag, startPoint x: 241, startPoint y: 59, endPoint x: 516, endPoint y: 270, distance: 346.0
drag, startPoint x: 157, startPoint y: 52, endPoint x: 433, endPoint y: 256, distance: 342.9
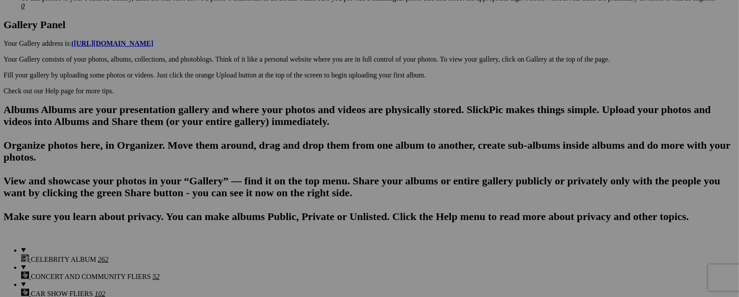
scroll to position [459, 0]
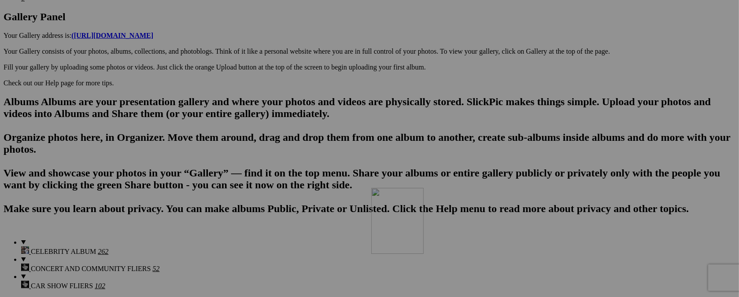
drag, startPoint x: 475, startPoint y: 52, endPoint x: 498, endPoint y: 264, distance: 214.0
drag, startPoint x: 403, startPoint y: 46, endPoint x: 448, endPoint y: 248, distance: 206.6
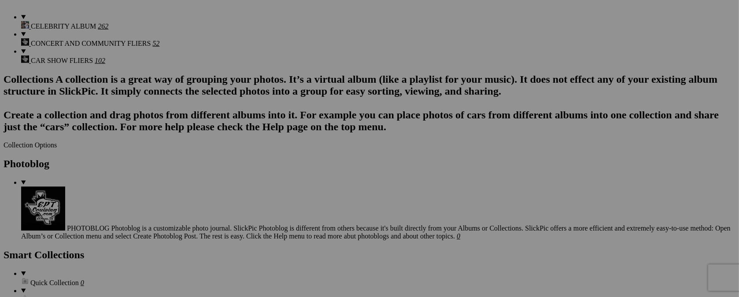
scroll to position [689, 0]
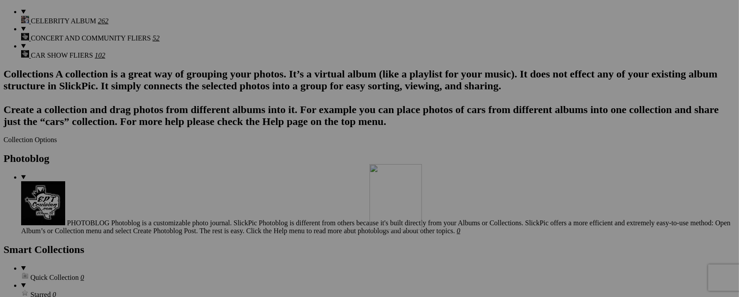
drag, startPoint x: 478, startPoint y: 46, endPoint x: 496, endPoint y: 241, distance: 196.0
drag, startPoint x: 409, startPoint y: 44, endPoint x: 465, endPoint y: 234, distance: 198.3
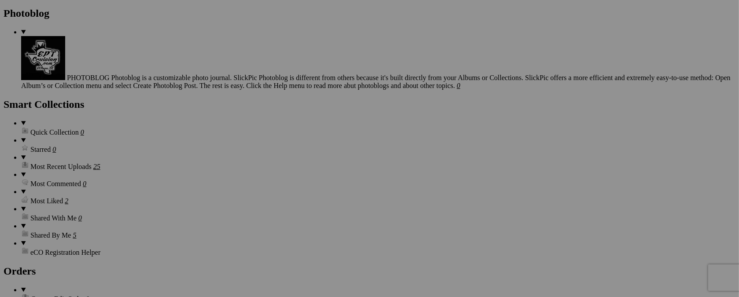
scroll to position [864, 0]
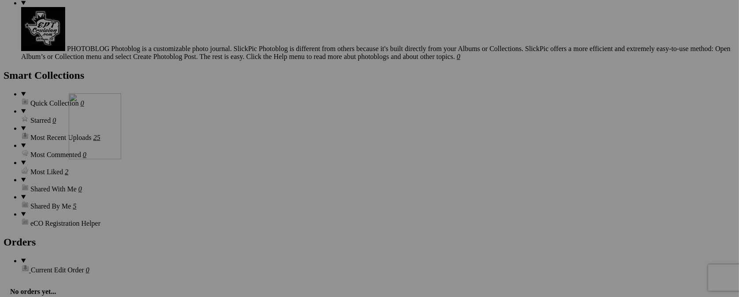
drag, startPoint x: 476, startPoint y: 65, endPoint x: 196, endPoint y: 170, distance: 299.1
drag, startPoint x: 414, startPoint y: 59, endPoint x: 270, endPoint y: 175, distance: 185.5
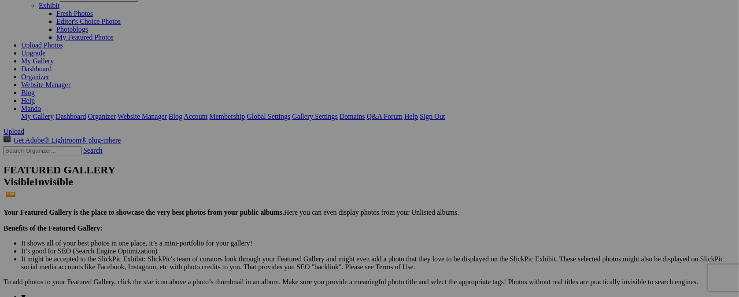
scroll to position [88, 0]
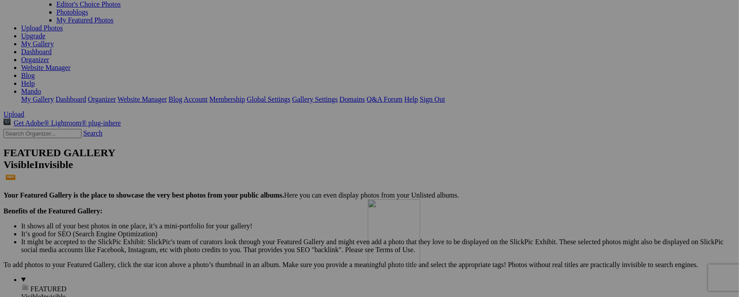
drag, startPoint x: 480, startPoint y: 67, endPoint x: 495, endPoint y: 276, distance: 210.2
drag, startPoint x: 490, startPoint y: 55, endPoint x: 485, endPoint y: 267, distance: 211.9
drag, startPoint x: 324, startPoint y: 61, endPoint x: 409, endPoint y: 270, distance: 225.3
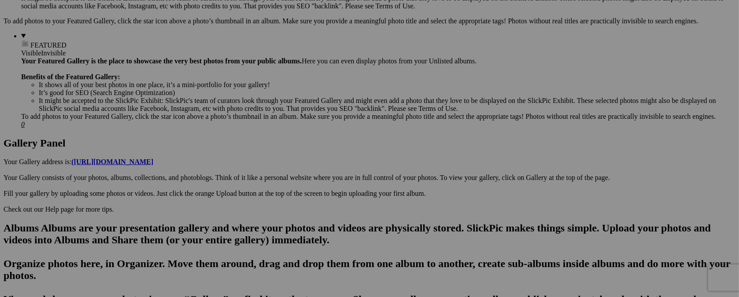
scroll to position [335, 0]
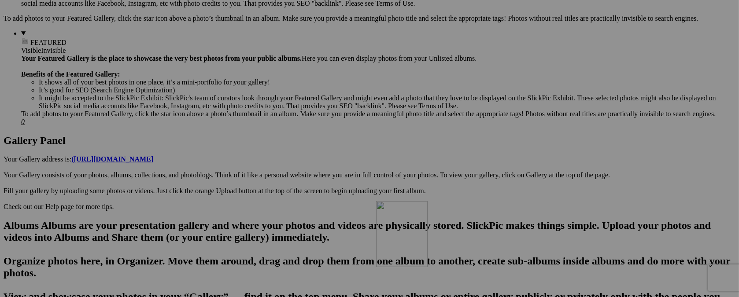
drag, startPoint x: 481, startPoint y: 56, endPoint x: 416, endPoint y: 84, distance: 71.4
drag, startPoint x: 405, startPoint y: 47, endPoint x: 403, endPoint y: 281, distance: 233.5
drag, startPoint x: 328, startPoint y: 50, endPoint x: 357, endPoint y: 246, distance: 197.7
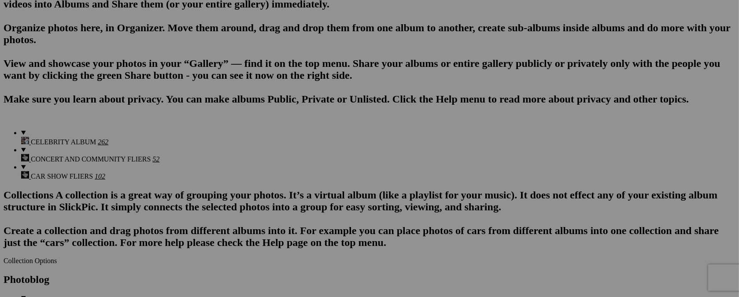
scroll to position [577, 0]
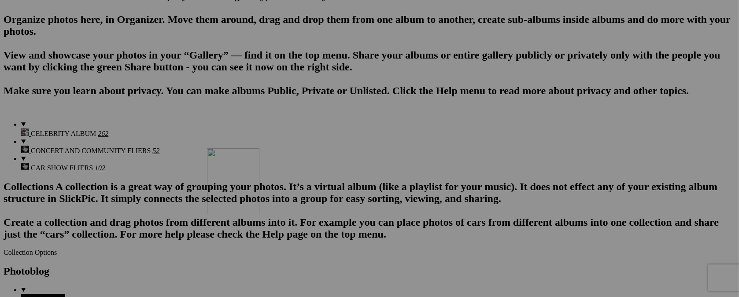
drag, startPoint x: 325, startPoint y: 45, endPoint x: 334, endPoint y: 225, distance: 179.9
drag, startPoint x: 402, startPoint y: 44, endPoint x: 505, endPoint y: 240, distance: 221.2
drag, startPoint x: 322, startPoint y: 44, endPoint x: 700, endPoint y: 158, distance: 394.6
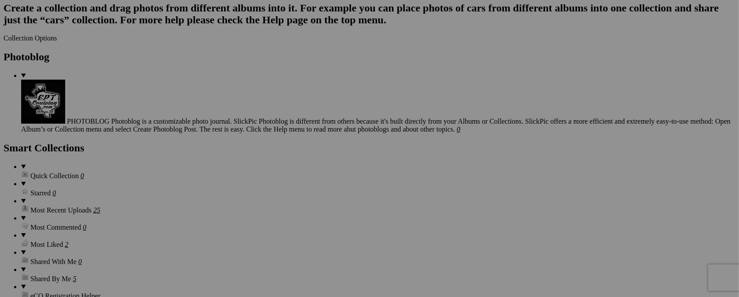
scroll to position [794, 0]
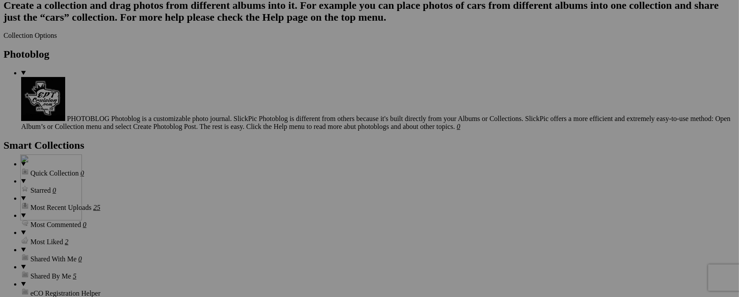
drag, startPoint x: 400, startPoint y: 48, endPoint x: 147, endPoint y: 231, distance: 312.2
drag, startPoint x: 367, startPoint y: 242, endPoint x: 134, endPoint y: 221, distance: 234.4
drag, startPoint x: 632, startPoint y: 125, endPoint x: 444, endPoint y: 215, distance: 208.4
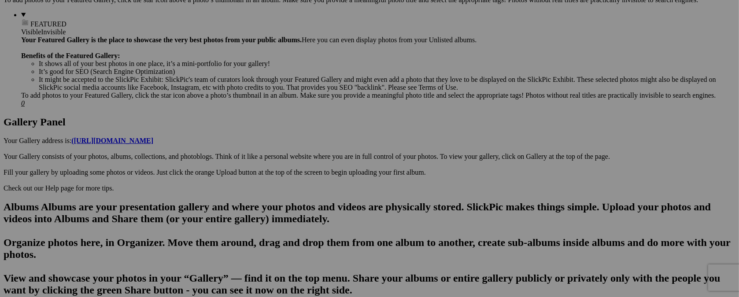
scroll to position [0, 0]
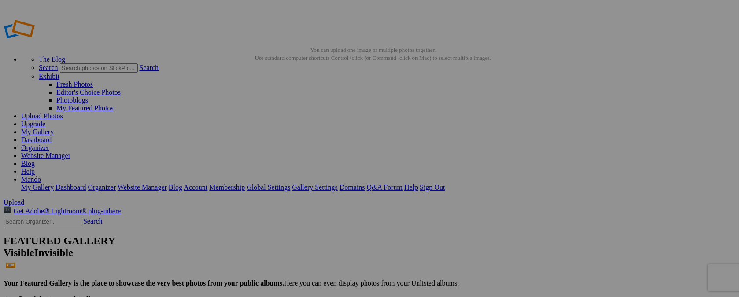
type input "[DATE] / BIKE RUN"
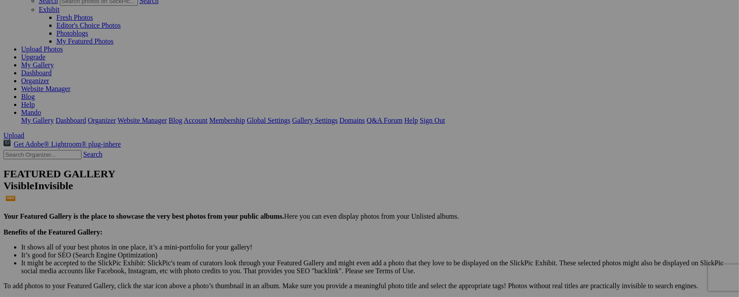
scroll to position [91, 0]
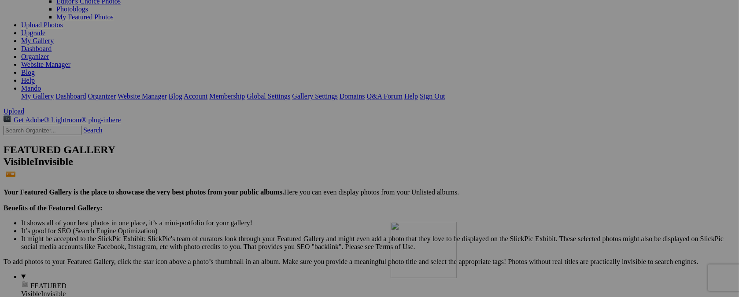
drag, startPoint x: 397, startPoint y: 57, endPoint x: 518, endPoint y: 299, distance: 270.3
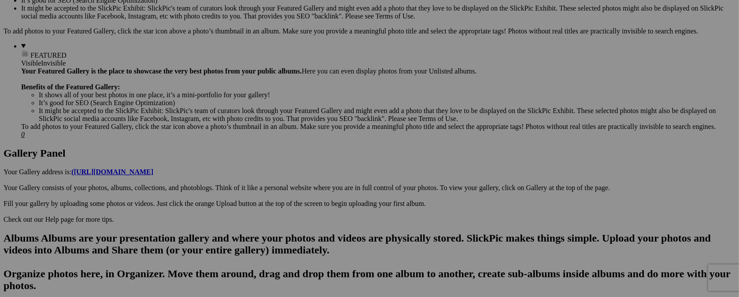
scroll to position [333, 0]
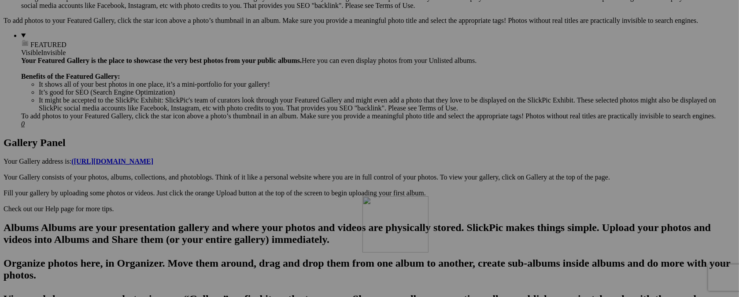
drag, startPoint x: 476, startPoint y: 195, endPoint x: 489, endPoint y: 273, distance: 79.5
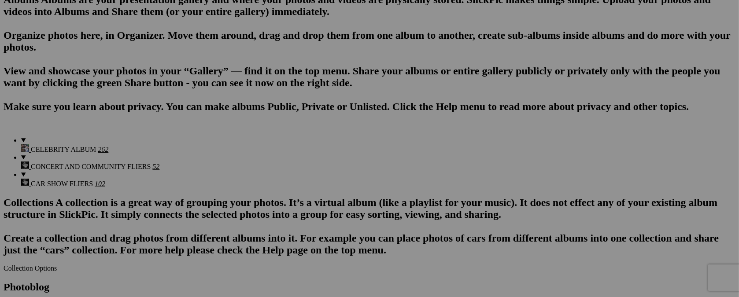
scroll to position [564, 0]
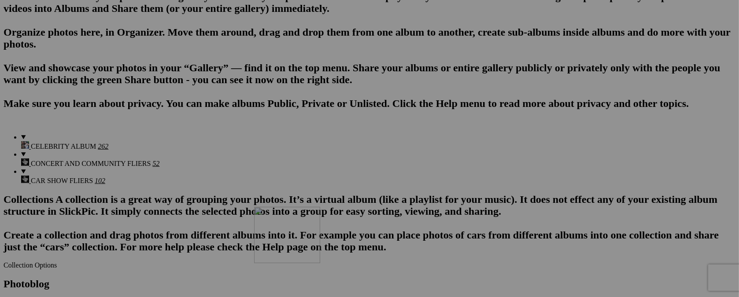
drag, startPoint x: 472, startPoint y: 45, endPoint x: 381, endPoint y: 284, distance: 255.1
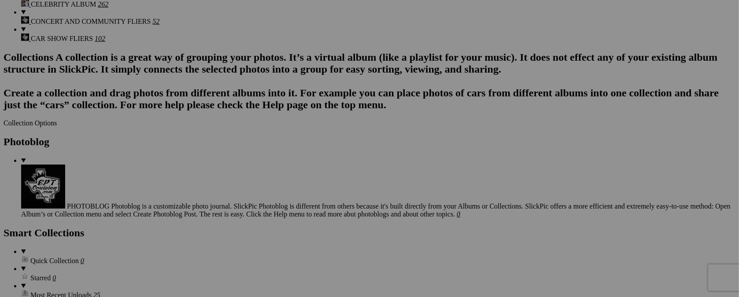
scroll to position [725, 0]
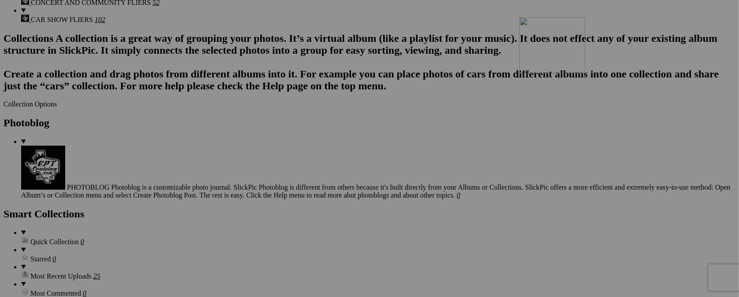
drag, startPoint x: 410, startPoint y: 83, endPoint x: 646, endPoint y: 94, distance: 236.3
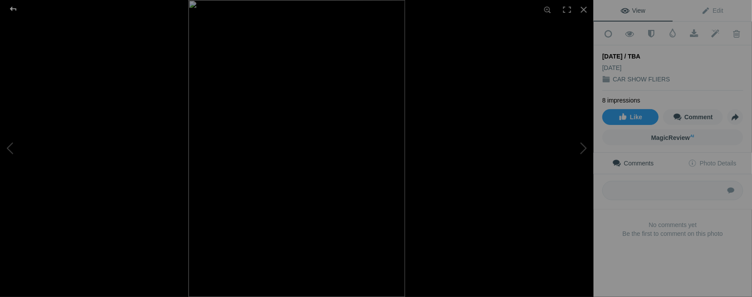
click at [12, 8] on div at bounding box center [13, 9] width 32 height 18
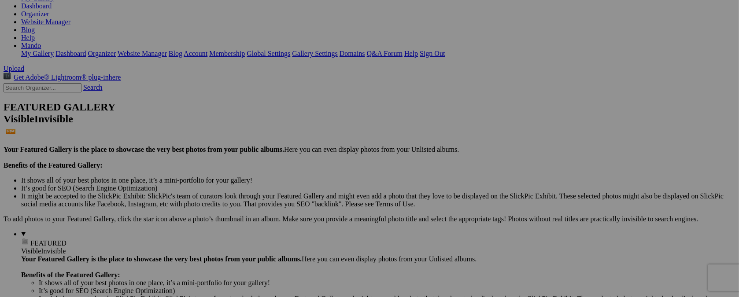
scroll to position [123, 0]
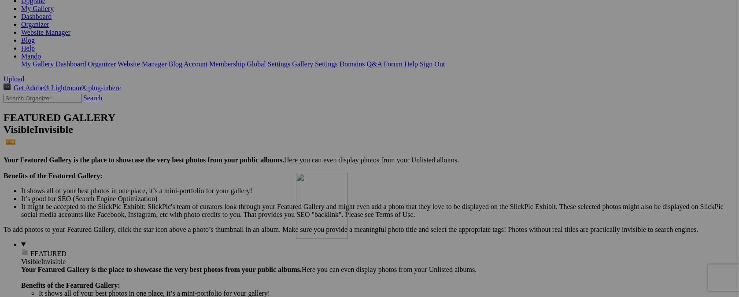
drag, startPoint x: 325, startPoint y: 46, endPoint x: 423, endPoint y: 249, distance: 225.6
drag, startPoint x: 249, startPoint y: 41, endPoint x: 359, endPoint y: 237, distance: 225.0
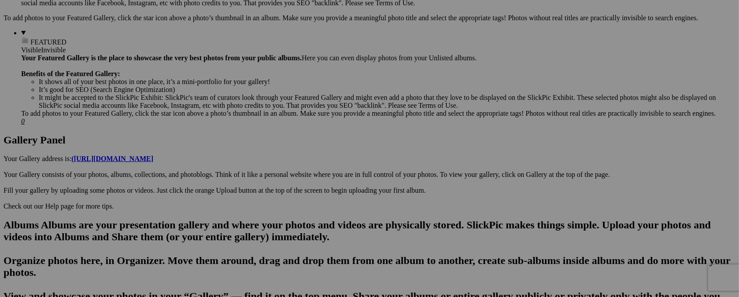
scroll to position [346, 0]
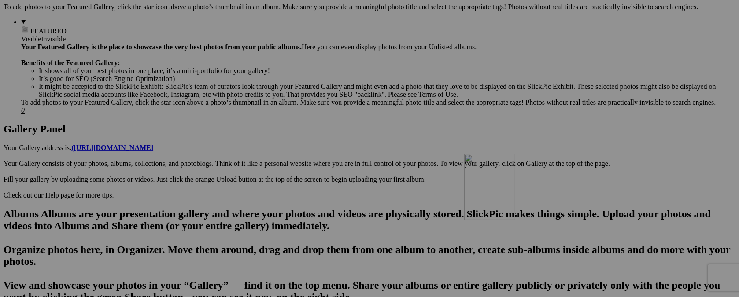
drag, startPoint x: 321, startPoint y: 44, endPoint x: 612, endPoint y: 229, distance: 344.5
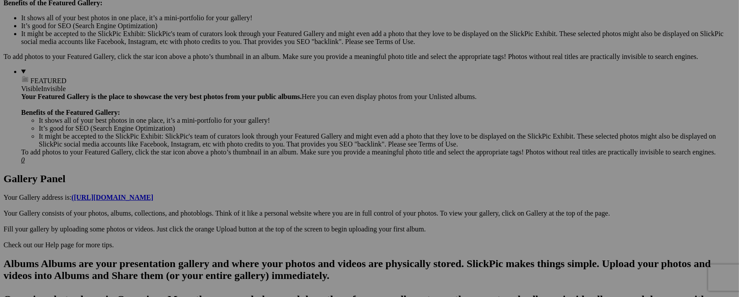
scroll to position [352, 0]
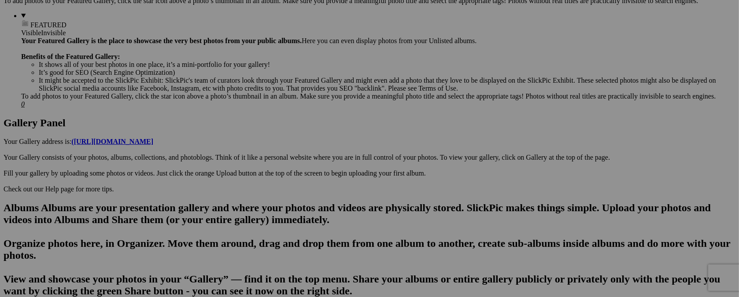
type input "[DATE] / FUNDRAISER"
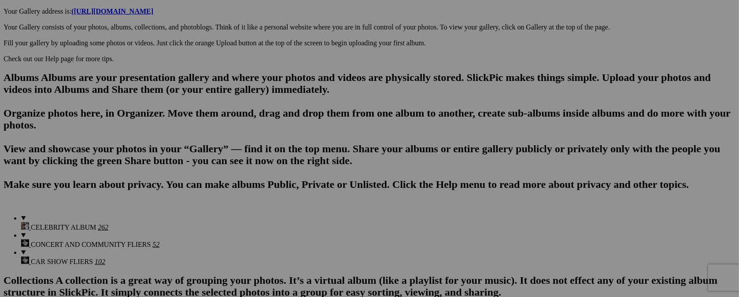
scroll to position [529, 0]
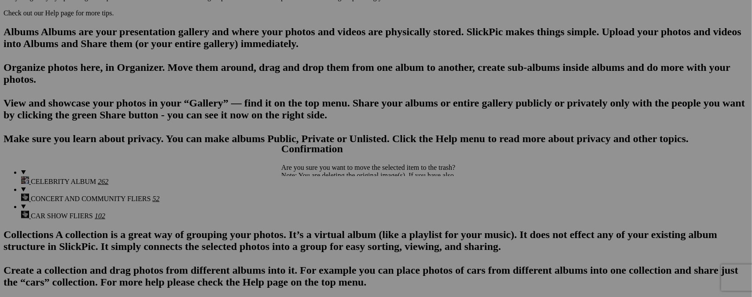
click at [311, 208] on span "Yes" at bounding box center [306, 206] width 10 height 7
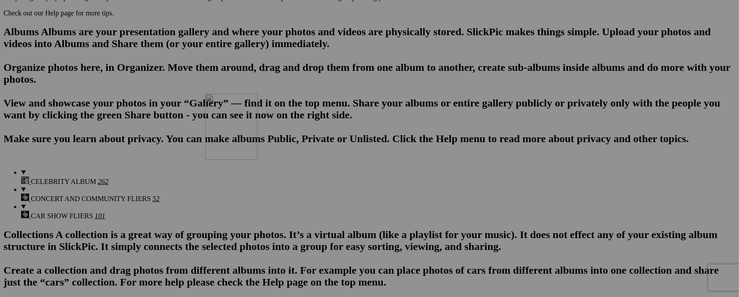
drag, startPoint x: 559, startPoint y: 167, endPoint x: 332, endPoint y: 170, distance: 226.4
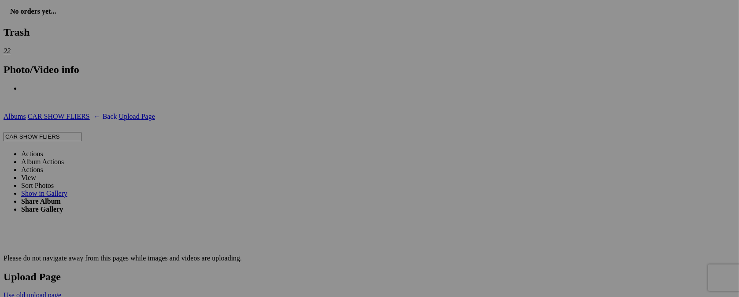
scroll to position [1233, 0]
